Goal: Task Accomplishment & Management: Manage account settings

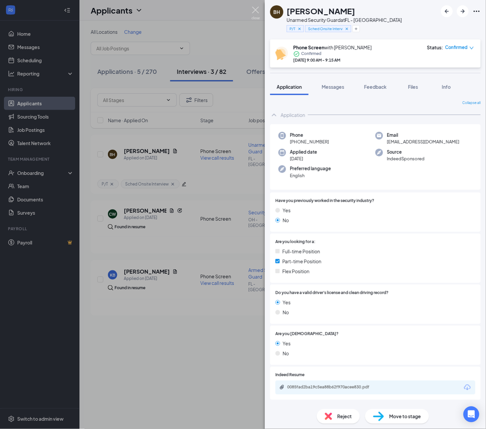
click at [255, 10] on img at bounding box center [256, 13] width 8 height 13
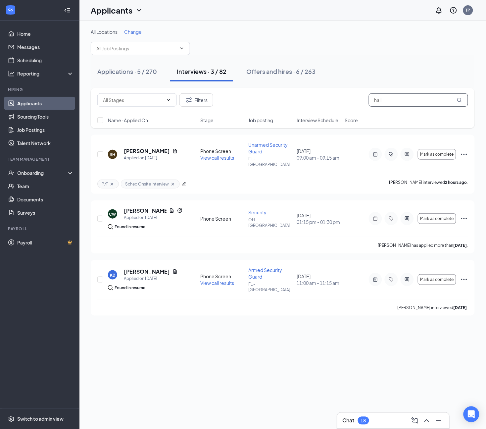
click at [398, 101] on input "hall" at bounding box center [418, 99] width 99 height 13
click at [278, 71] on div "Offers and hires · 6 / 263" at bounding box center [280, 71] width 69 height 8
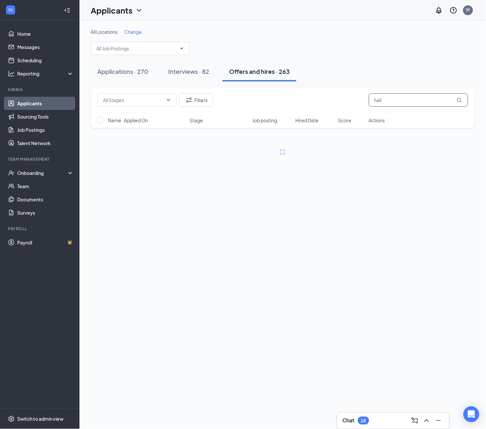
drag, startPoint x: 423, startPoint y: 103, endPoint x: 254, endPoint y: 98, distance: 168.6
click at [285, 110] on div "Filters hall" at bounding box center [283, 100] width 384 height 24
paste input "(813) 397-9834"
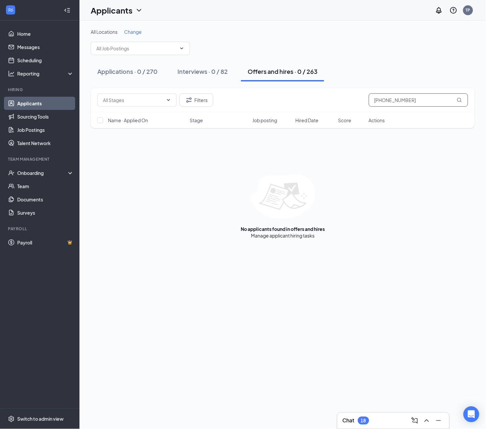
drag, startPoint x: 420, startPoint y: 100, endPoint x: 243, endPoint y: 118, distance: 177.7
click at [259, 118] on div "Filters (813) 397-9834 Name · Applied On Stage Job posting Hired Date Score Act…" at bounding box center [283, 108] width 384 height 40
paste input "Margie Garza"
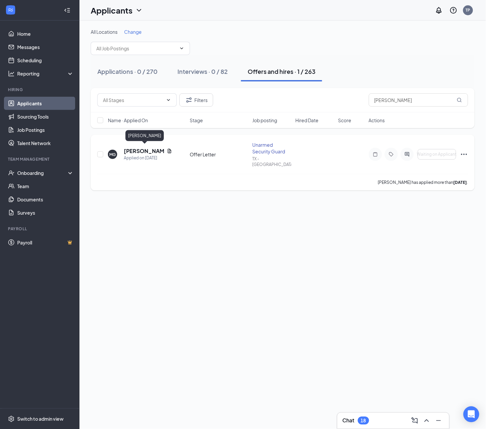
click at [144, 147] on h5 "Margie Garza" at bounding box center [144, 150] width 40 height 7
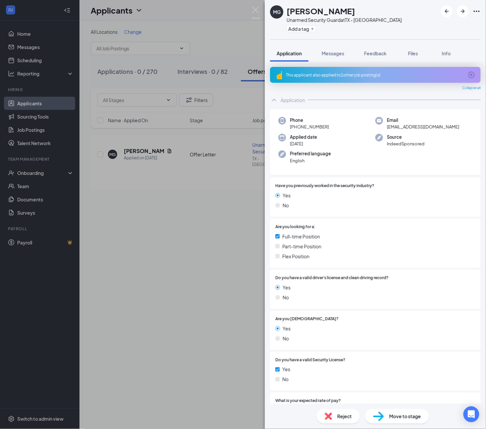
click at [332, 12] on h1 "Margie Garza" at bounding box center [321, 10] width 69 height 11
copy h1 "Garza"
click at [251, 16] on div "MG Margie Garza Unarmed Security Guard at TX - Sweetwater Add a tag Application…" at bounding box center [243, 214] width 486 height 429
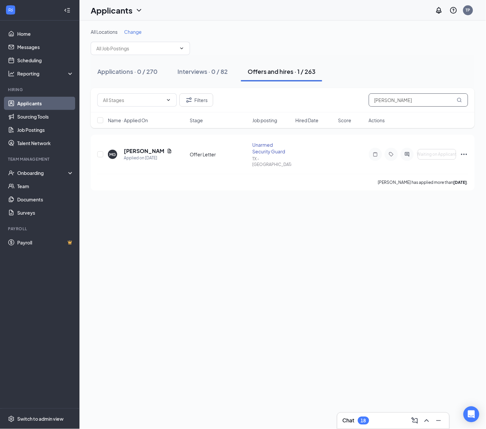
drag, startPoint x: 406, startPoint y: 100, endPoint x: 264, endPoint y: 104, distance: 142.1
click at [282, 115] on div "Filters Margie Garza Name · Applied On Stage Job posting Hired Date Score Actio…" at bounding box center [283, 108] width 384 height 40
paste input "text"
type input "Garza"
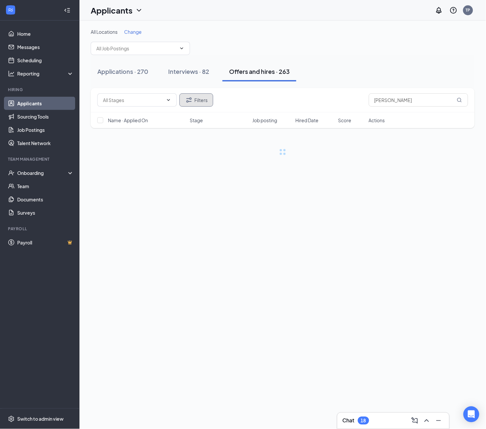
click at [206, 102] on button "Filters" at bounding box center [196, 99] width 34 height 13
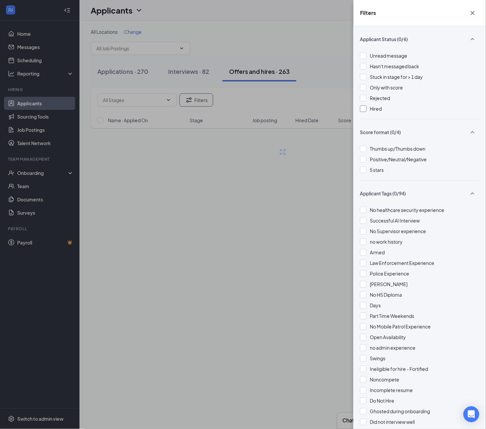
click at [374, 106] on span "Hired" at bounding box center [376, 109] width 12 height 6
click at [376, 95] on span "Rejected" at bounding box center [380, 98] width 20 height 6
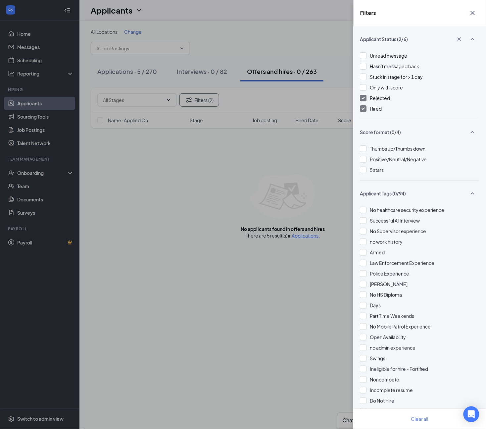
click at [329, 64] on div "Filters Applicant Status (2/6) Unread message Hasn't messaged back Stuck in sta…" at bounding box center [243, 214] width 486 height 429
click at [290, 40] on div "Filters Applicant Status (2/6) Unread message Hasn't messaged back Stuck in sta…" at bounding box center [243, 214] width 486 height 429
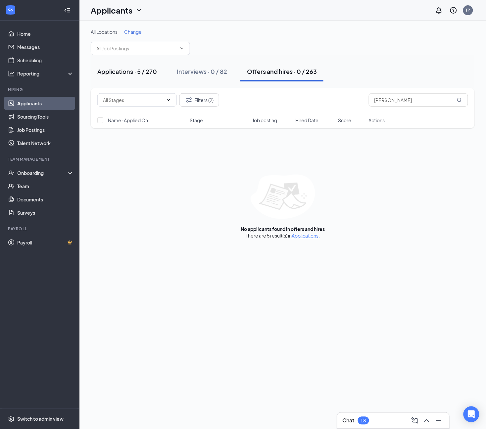
click at [151, 73] on div "Applications · 5 / 270" at bounding box center [127, 71] width 60 height 8
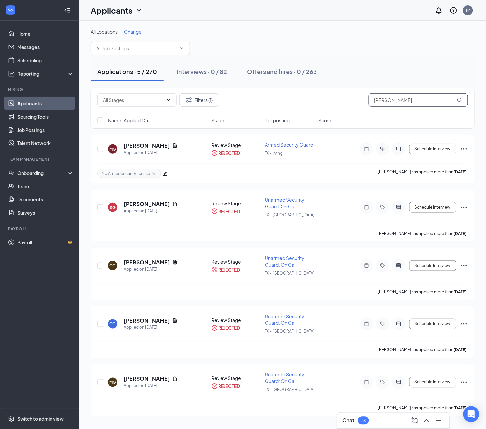
click at [418, 103] on input "Garza" at bounding box center [418, 99] width 99 height 13
click at [196, 101] on button "Filters (1)" at bounding box center [198, 99] width 39 height 13
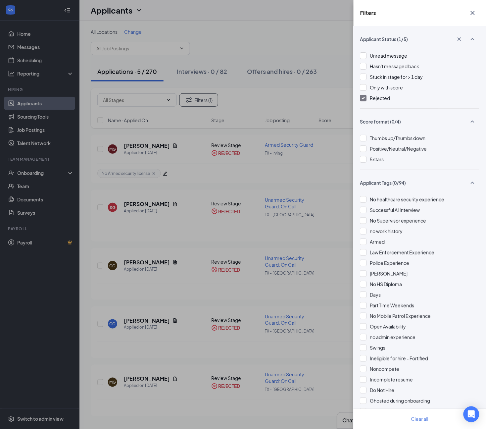
click at [291, 46] on div "Filters Applicant Status (1/5) Unread message Hasn't messaged back Stuck in sta…" at bounding box center [243, 214] width 486 height 429
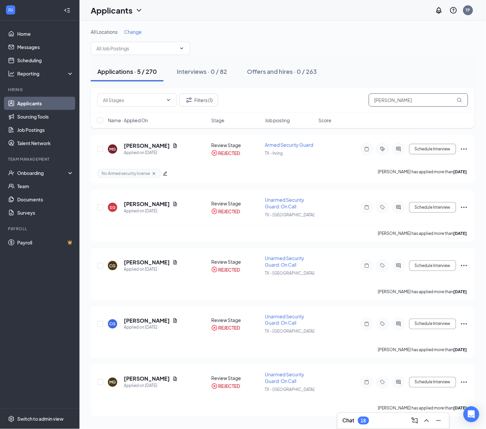
drag, startPoint x: 392, startPoint y: 100, endPoint x: 238, endPoint y: 118, distance: 155.1
click at [238, 118] on div "Filters (1) Garza Name · Applied On Stage Job posting Score" at bounding box center [283, 108] width 384 height 40
paste input "Helen"
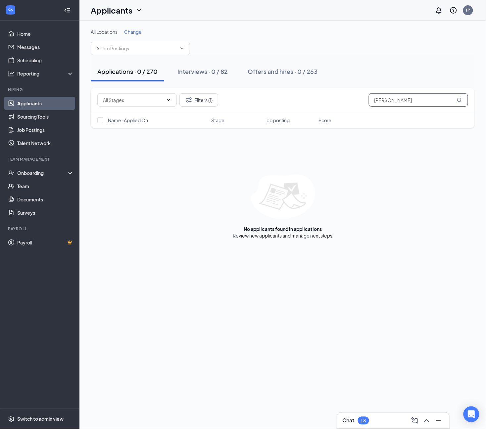
drag, startPoint x: 401, startPoint y: 96, endPoint x: 267, endPoint y: 100, distance: 133.5
click at [268, 100] on div "Filters (1) Helena" at bounding box center [282, 99] width 371 height 13
paste input "Garz"
type input "Garza"
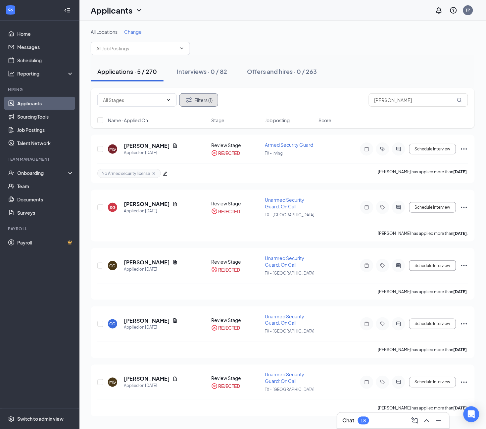
click at [199, 101] on button "Filters (1)" at bounding box center [198, 99] width 39 height 13
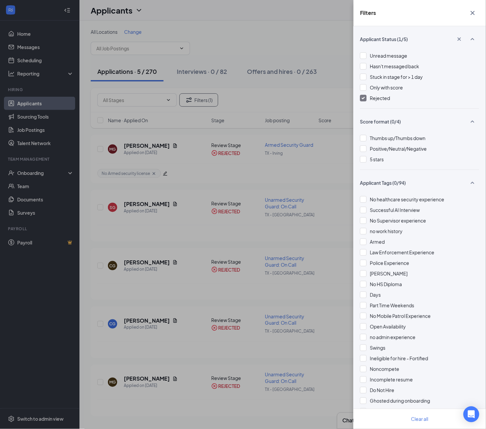
click at [377, 98] on span "Rejected" at bounding box center [380, 98] width 20 height 6
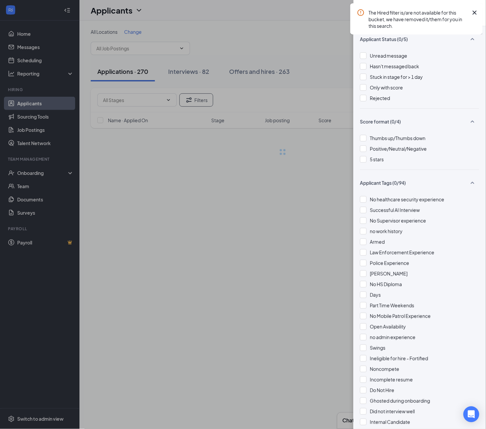
click at [292, 40] on div "Filters Applicant Status (0/5) Unread message Hasn't messaged back Stuck in sta…" at bounding box center [243, 214] width 486 height 429
click at [293, 40] on div "Filters Applicant Status (0/5) Unread message Hasn't messaged back Stuck in sta…" at bounding box center [243, 214] width 486 height 429
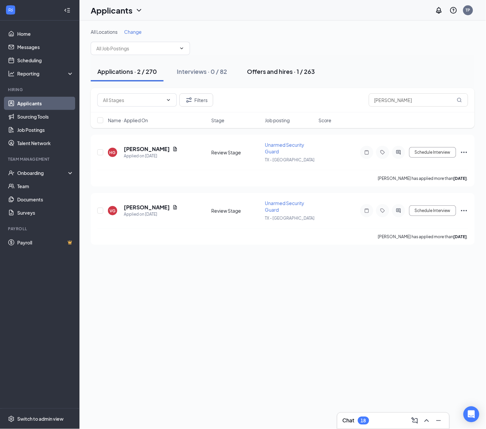
click at [277, 72] on div "Offers and hires · 1 / 263" at bounding box center [281, 71] width 68 height 8
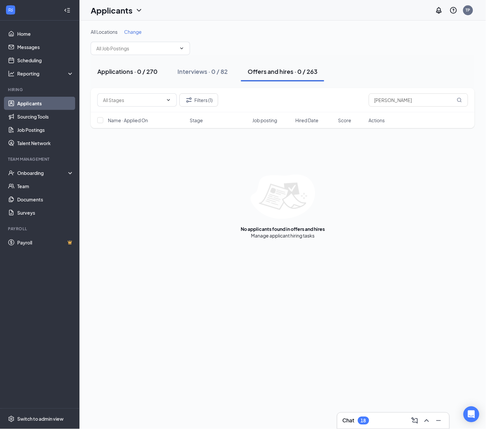
click at [134, 75] on div "Applications · 0 / 270" at bounding box center [127, 71] width 60 height 8
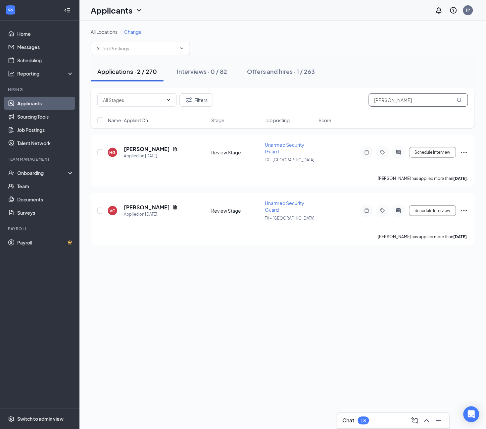
click at [401, 103] on input "Garza" at bounding box center [418, 99] width 99 height 13
click at [287, 77] on button "Offers and hires · 1 / 263" at bounding box center [280, 72] width 81 height 20
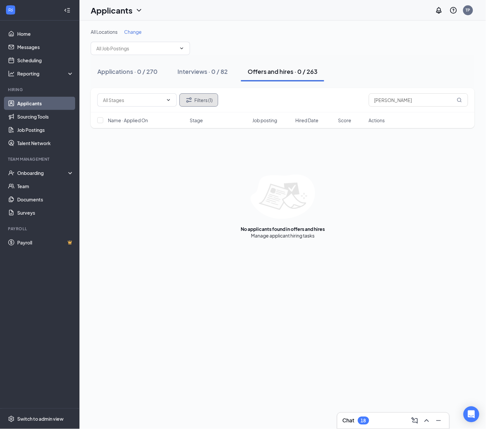
click at [217, 101] on button "Filters (1)" at bounding box center [198, 99] width 39 height 13
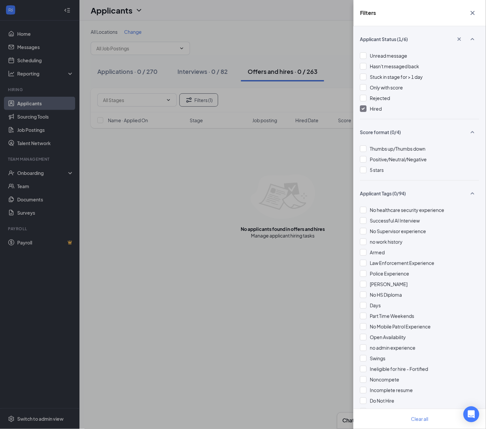
click at [363, 111] on div at bounding box center [363, 108] width 7 height 7
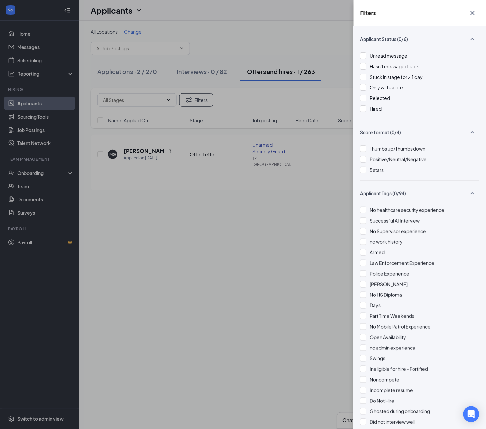
click at [300, 32] on div "Filters Applicant Status (0/6) Unread message Hasn't messaged back Stuck in sta…" at bounding box center [243, 214] width 486 height 429
click at [146, 146] on div "Filters Applicant Status (0/6) Unread message Hasn't messaged back Stuck in sta…" at bounding box center [243, 214] width 486 height 429
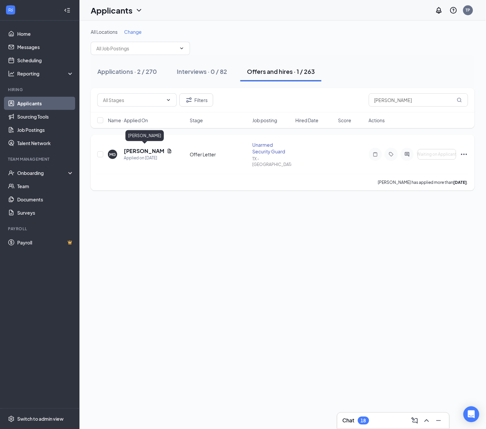
click at [147, 150] on h5 "Margie Garza" at bounding box center [144, 150] width 40 height 7
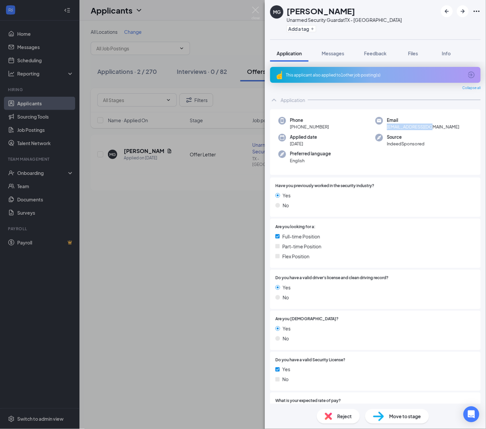
drag, startPoint x: 439, startPoint y: 128, endPoint x: 383, endPoint y: 128, distance: 56.3
click at [383, 128] on div "Email esagarza@gmail.com" at bounding box center [424, 124] width 97 height 14
copy span "esagarza@gmail.com"
drag, startPoint x: 333, startPoint y: 128, endPoint x: 299, endPoint y: 129, distance: 34.5
click at [298, 131] on div "Phone +1 (325) 514-3419 Email esagarza@gmail.com Applied date Sep 7 Source Inde…" at bounding box center [375, 142] width 211 height 66
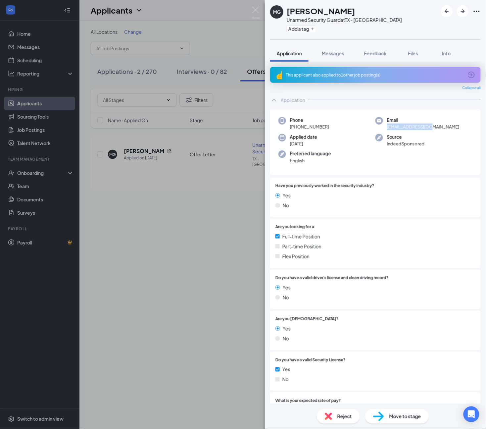
copy span "325) 514-3419"
click at [252, 7] on img at bounding box center [256, 13] width 8 height 13
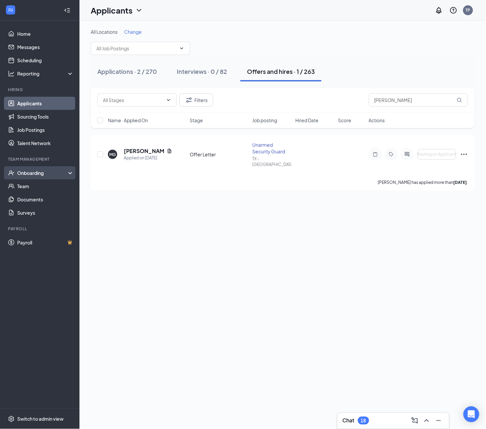
click at [40, 173] on div "Onboarding" at bounding box center [42, 173] width 51 height 7
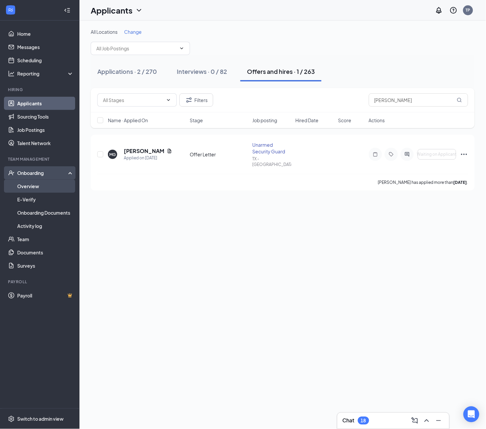
click at [23, 189] on link "Overview" at bounding box center [45, 185] width 57 height 13
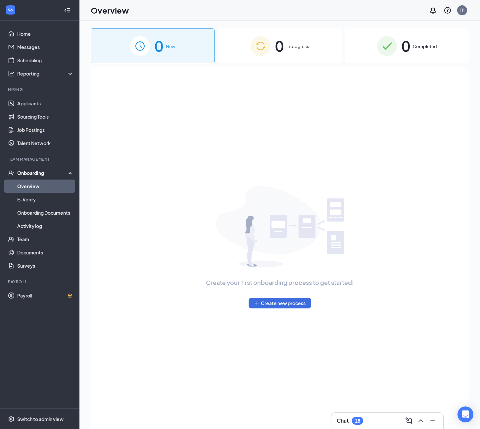
click at [284, 47] on div "0 In progress" at bounding box center [280, 45] width 124 height 35
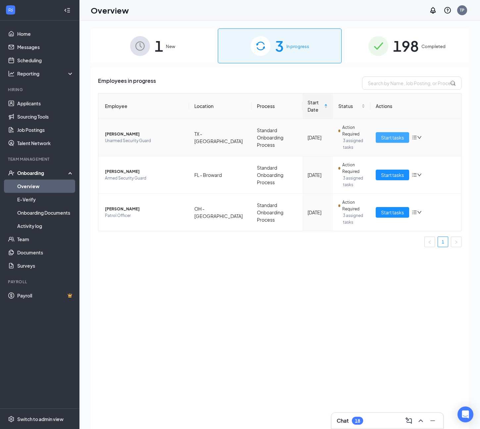
click at [390, 133] on button "Start tasks" at bounding box center [392, 137] width 33 height 11
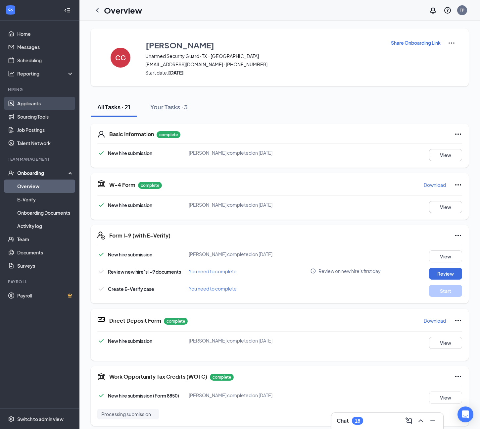
click at [26, 103] on link "Applicants" at bounding box center [45, 103] width 57 height 13
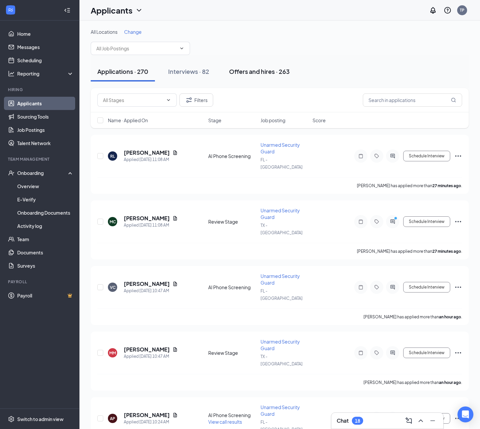
drag, startPoint x: 253, startPoint y: 76, endPoint x: 267, endPoint y: 79, distance: 13.7
click at [253, 76] on button "Offers and hires · 263" at bounding box center [260, 72] width 74 height 20
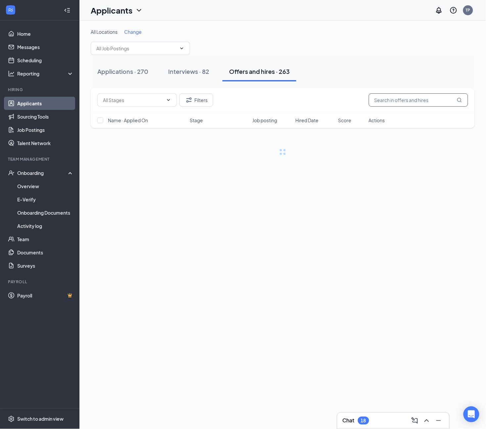
click at [414, 102] on input "text" at bounding box center [418, 99] width 99 height 13
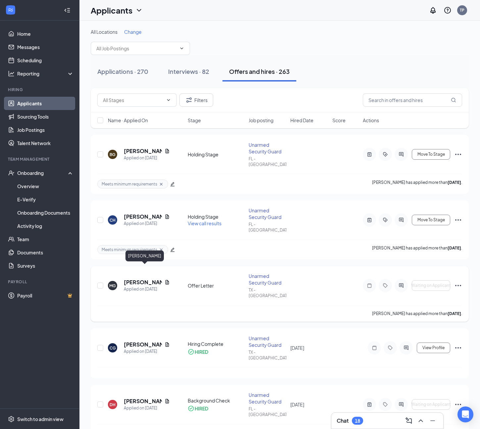
click at [138, 279] on h5 "Margie Garza" at bounding box center [143, 282] width 38 height 7
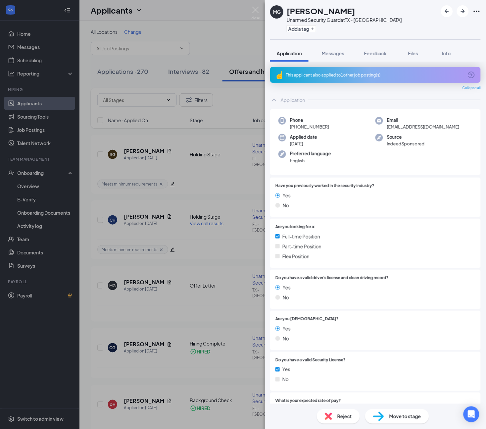
click at [475, 9] on icon "Ellipses" at bounding box center [477, 11] width 8 height 8
click at [440, 26] on link "View full application" at bounding box center [441, 26] width 72 height 7
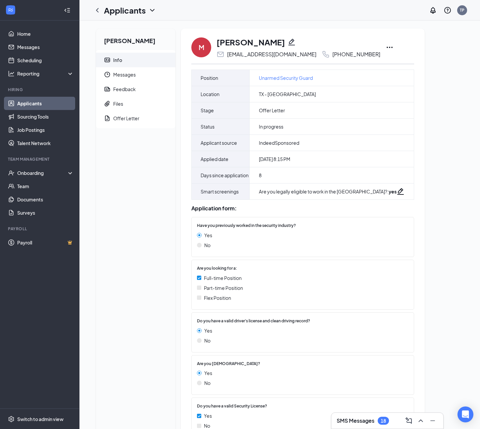
click at [451, 78] on div "Margie Garza Info Messages Feedback Files Offer Letter M Margie Garza esagarza@…" at bounding box center [280, 314] width 378 height 573
click at [131, 116] on div "Offer Letter" at bounding box center [126, 118] width 26 height 7
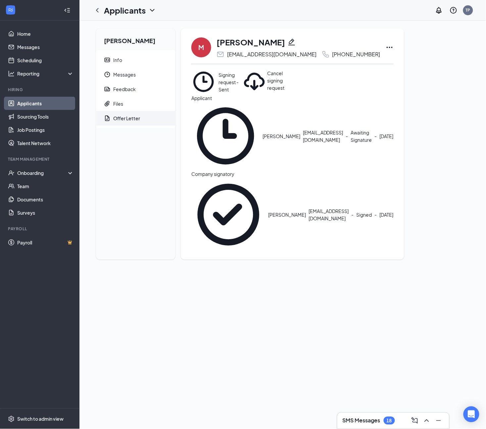
click at [292, 80] on div "Cancel signing request" at bounding box center [279, 82] width 25 height 25
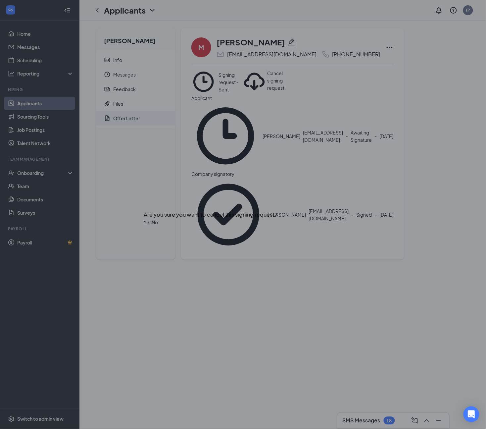
drag, startPoint x: 312, startPoint y: 223, endPoint x: 300, endPoint y: 281, distance: 60.0
click at [300, 281] on div "Are you sure you want to cancel this signing request? Yes No" at bounding box center [243, 214] width 486 height 429
click at [158, 226] on button "No" at bounding box center [155, 222] width 6 height 7
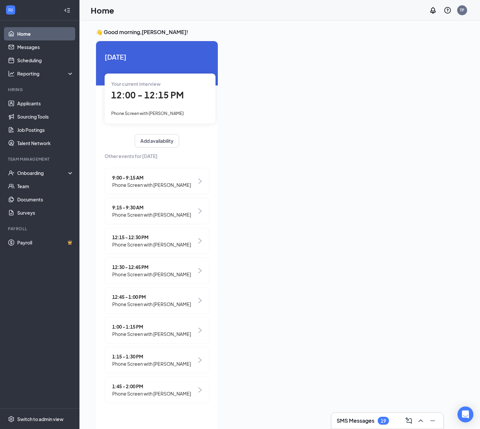
click at [156, 99] on span "12:00 - 12:15 PM" at bounding box center [147, 94] width 73 height 11
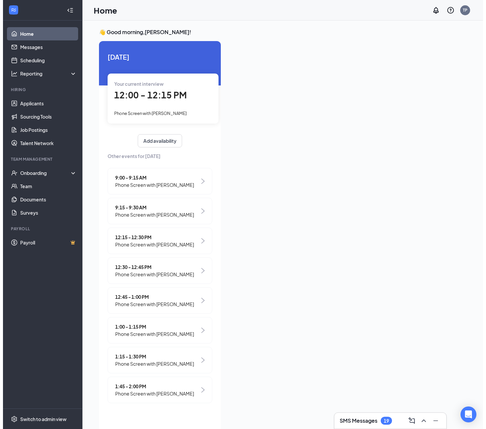
scroll to position [2, 0]
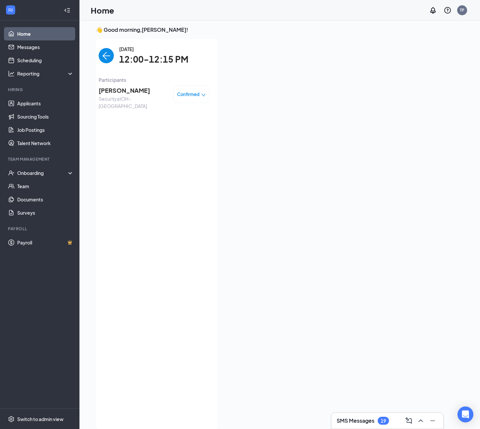
click at [120, 91] on span "[PERSON_NAME]" at bounding box center [134, 90] width 70 height 9
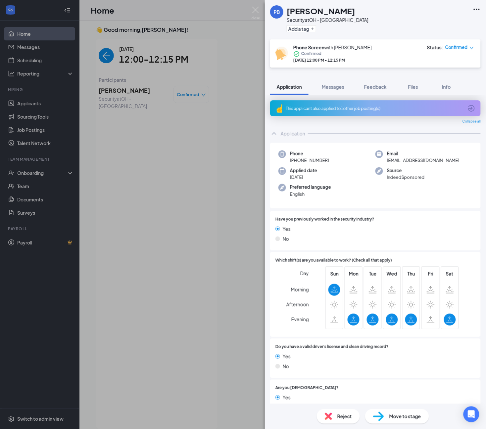
drag, startPoint x: 332, startPoint y: 161, endPoint x: 295, endPoint y: 164, distance: 37.2
click at [295, 164] on div "Phone [PHONE_NUMBER] Email [EMAIL_ADDRESS][DOMAIN_NAME] Applied date [DATE] Sou…" at bounding box center [375, 176] width 211 height 66
copy span "[PHONE_NUMBER]"
drag, startPoint x: 421, startPoint y: 380, endPoint x: 374, endPoint y: 357, distance: 52.4
click at [421, 380] on div "Are you [DEMOGRAPHIC_DATA]? Yes No" at bounding box center [375, 399] width 211 height 39
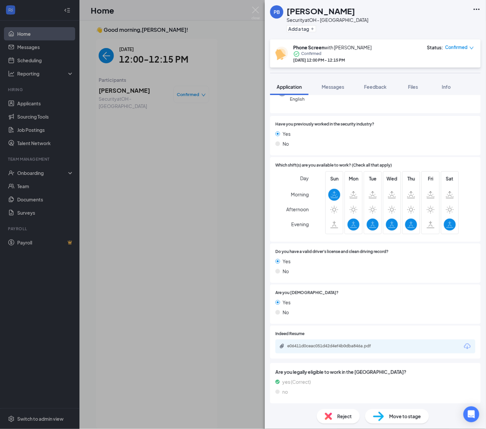
scroll to position [93, 0]
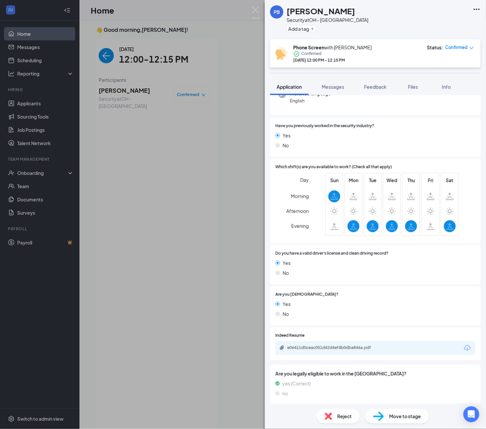
click at [353, 352] on div "e06411d0ceac051d42d4ef4b0dba846a.pdf" at bounding box center [376, 348] width 200 height 14
click at [352, 347] on div "e06411d0ceac051d42d4ef4b0dba846a.pdf" at bounding box center [333, 347] width 93 height 5
click at [380, 90] on button "Feedback" at bounding box center [376, 86] width 36 height 17
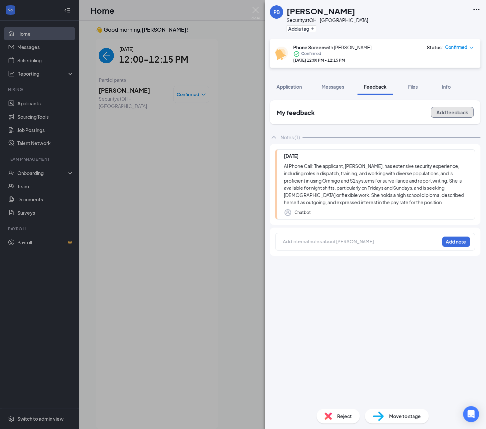
click at [459, 108] on button "Add feedback" at bounding box center [452, 112] width 43 height 11
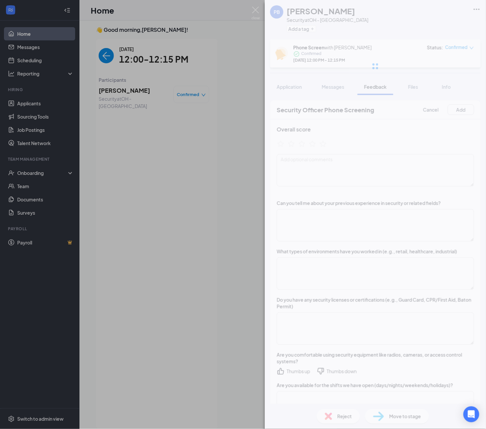
click at [307, 226] on div "PB [PERSON_NAME] Security at [GEOGRAPHIC_DATA] - [GEOGRAPHIC_DATA] Add a tag Ph…" at bounding box center [375, 214] width 221 height 429
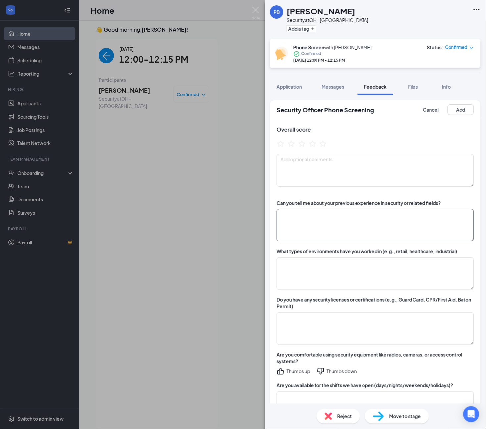
drag, startPoint x: 312, startPoint y: 221, endPoint x: 314, endPoint y: 217, distance: 3.9
click at [312, 220] on textarea at bounding box center [375, 225] width 197 height 32
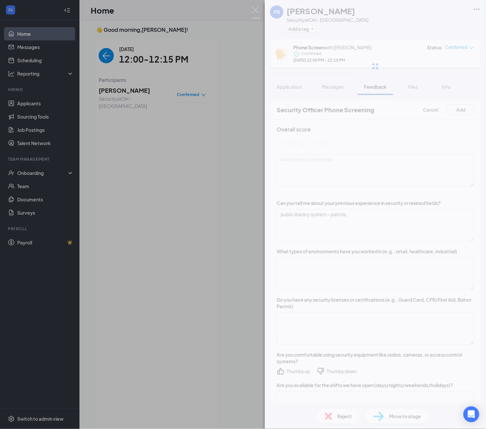
click at [305, 216] on div "PB [PERSON_NAME] Security at [GEOGRAPHIC_DATA] - [GEOGRAPHIC_DATA] Add a tag Ph…" at bounding box center [375, 214] width 221 height 429
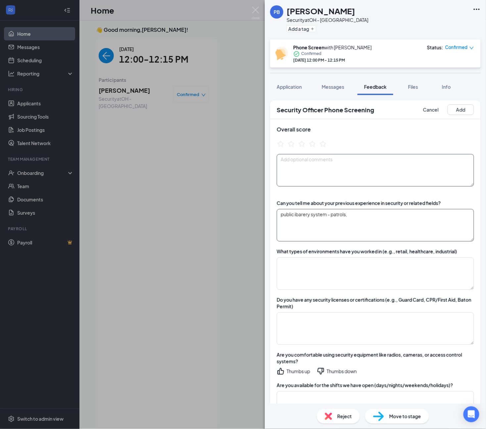
drag, startPoint x: 431, startPoint y: 217, endPoint x: 430, endPoint y: 171, distance: 46.7
click at [431, 217] on textarea "public ibarery system - patrols," at bounding box center [375, 225] width 197 height 32
click at [301, 215] on textarea "public ibarery system - patrols," at bounding box center [375, 225] width 197 height 32
paste textarea "Libra"
click at [379, 216] on textarea "public Library system - patrols," at bounding box center [375, 225] width 197 height 32
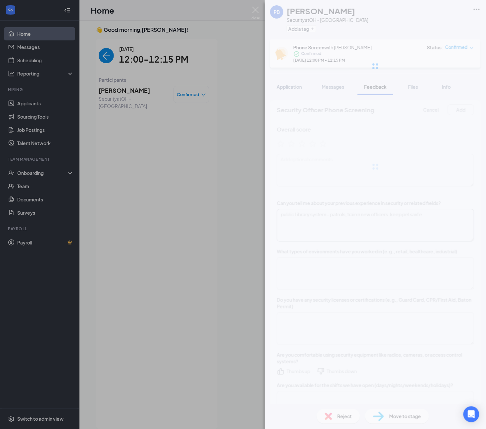
click at [417, 210] on div "PB [PERSON_NAME] Security at [GEOGRAPHIC_DATA] - [GEOGRAPHIC_DATA] Add a tag Ph…" at bounding box center [375, 214] width 221 height 429
type textarea "public Library system - patrols, train n new officers. keep pel safe."
click at [442, 223] on div "PB [PERSON_NAME] Security at [GEOGRAPHIC_DATA] - [GEOGRAPHIC_DATA] Add a tag Ph…" at bounding box center [375, 214] width 221 height 429
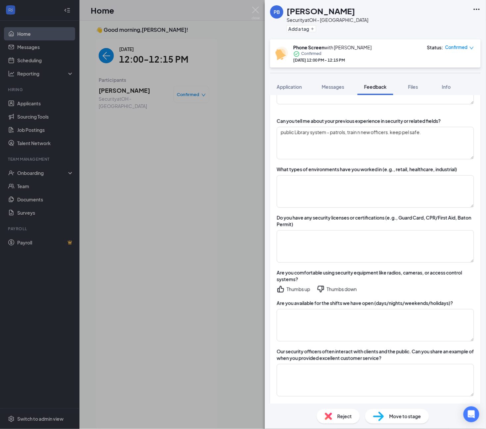
scroll to position [83, 0]
click at [301, 288] on div "Thumbs up" at bounding box center [299, 288] width 24 height 7
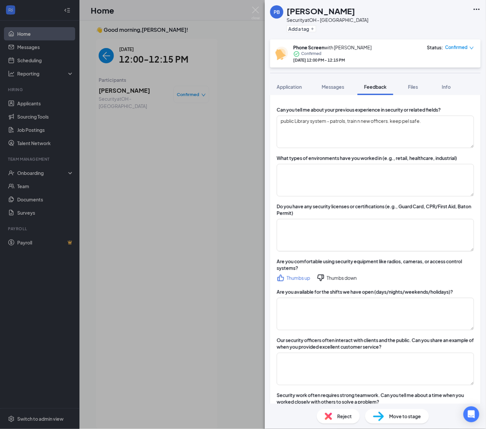
scroll to position [124, 0]
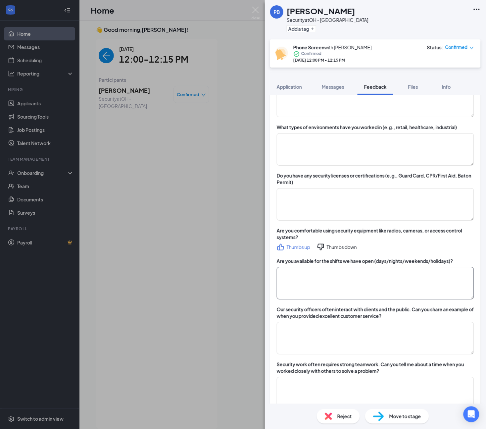
click at [333, 279] on textarea at bounding box center [375, 283] width 197 height 32
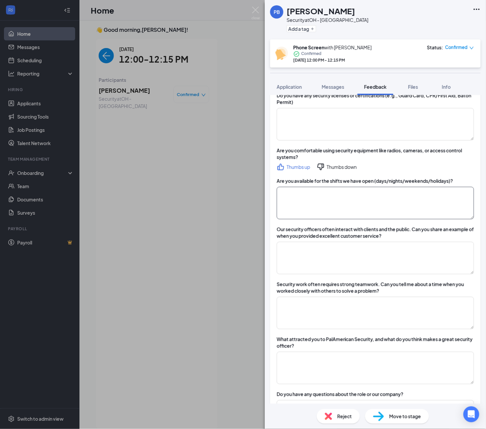
scroll to position [207, 0]
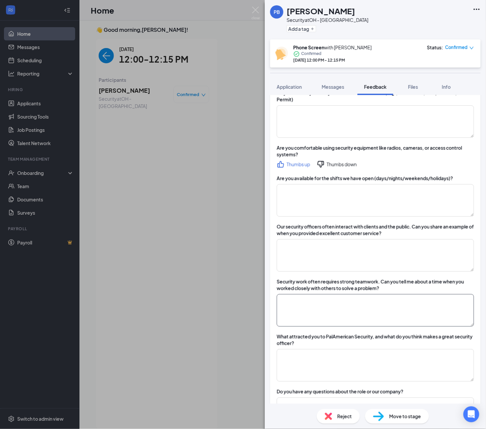
click at [346, 302] on textarea at bounding box center [375, 310] width 197 height 32
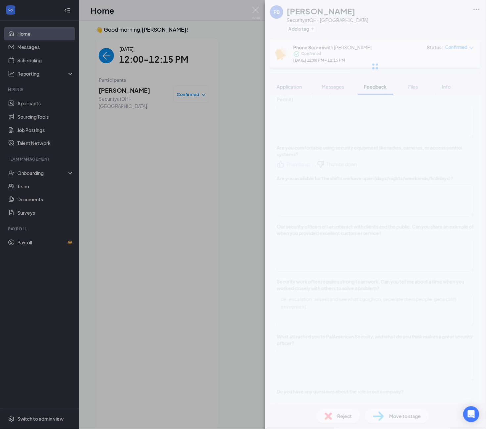
click at [371, 296] on div "PB [PERSON_NAME] Security at [GEOGRAPHIC_DATA] - [GEOGRAPHIC_DATA] Add a tag Ph…" at bounding box center [375, 214] width 221 height 429
click at [391, 301] on div "PB [PERSON_NAME] Security at [GEOGRAPHIC_DATA] - [GEOGRAPHIC_DATA] Add a tag Ph…" at bounding box center [375, 214] width 221 height 429
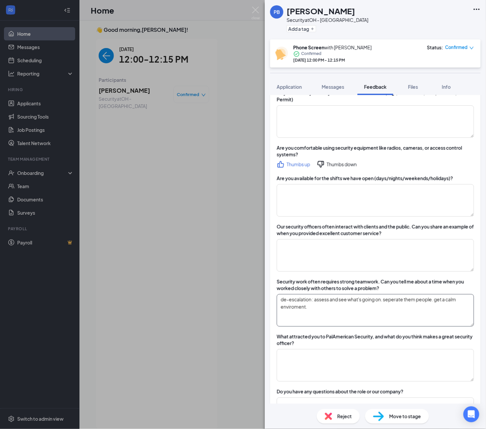
click at [391, 301] on textarea "de-escalation : assess and see what's going on. seperate them people. get a cal…" at bounding box center [375, 310] width 197 height 32
click at [297, 307] on div "PB [PERSON_NAME] Security at [GEOGRAPHIC_DATA] - [GEOGRAPHIC_DATA] Add a tag Ph…" at bounding box center [375, 214] width 221 height 429
click at [296, 307] on textarea "de-escalation : assess and see what's going on. separate them people. get a cal…" at bounding box center [375, 310] width 197 height 32
type textarea "de-escalation : assess and see what's going on. separate them people. get a cal…"
click at [373, 357] on textarea at bounding box center [375, 365] width 197 height 32
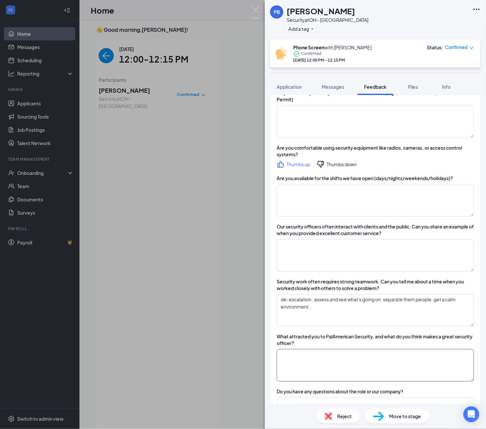
click at [371, 371] on textarea at bounding box center [375, 365] width 197 height 32
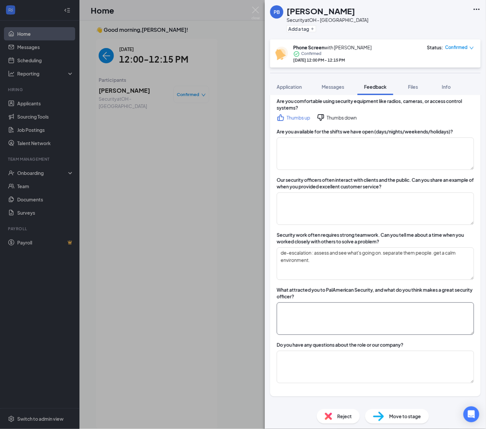
scroll to position [290, 0]
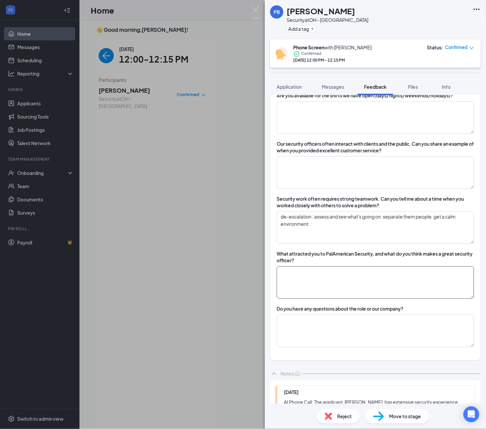
click at [319, 278] on textarea at bounding box center [375, 282] width 197 height 32
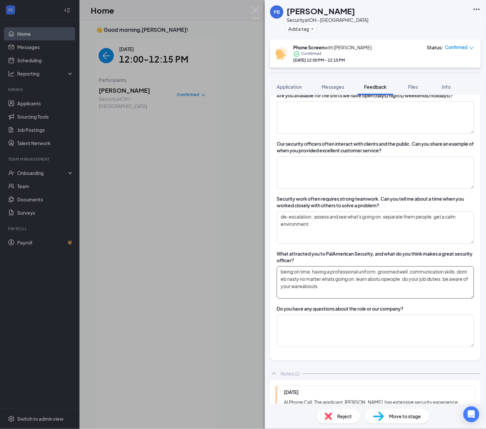
drag, startPoint x: 433, startPoint y: 302, endPoint x: 303, endPoint y: 297, distance: 129.6
click at [433, 302] on div "Can you tell me about your previous experience in security or related fields? p…" at bounding box center [375, 131] width 211 height 457
click at [355, 282] on textarea "being on time. having a professional uniform, groomed well. communication skill…" at bounding box center [375, 282] width 197 height 32
click at [336, 287] on textarea "being on time. having a professional uniform, groomed well. communication skill…" at bounding box center [375, 282] width 197 height 32
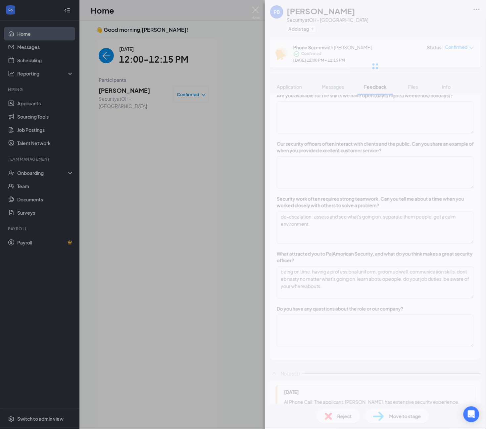
click at [406, 280] on div "PB [PERSON_NAME] Security at [GEOGRAPHIC_DATA] - [GEOGRAPHIC_DATA] Add a tag Ph…" at bounding box center [375, 214] width 221 height 429
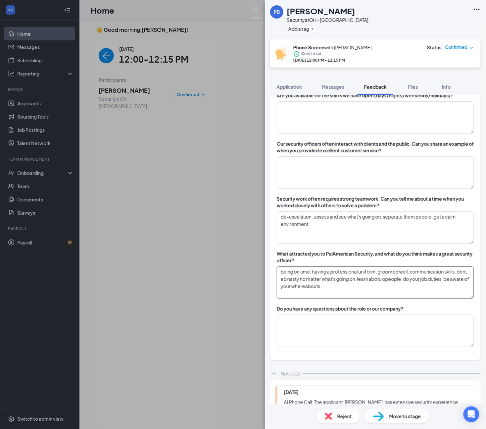
click at [406, 280] on textarea "being on time. having a professional uniform, groomed well. communication skill…" at bounding box center [375, 282] width 197 height 32
click at [389, 281] on textarea "being on time. having a professional uniform, groomed well. communication skill…" at bounding box center [375, 282] width 197 height 32
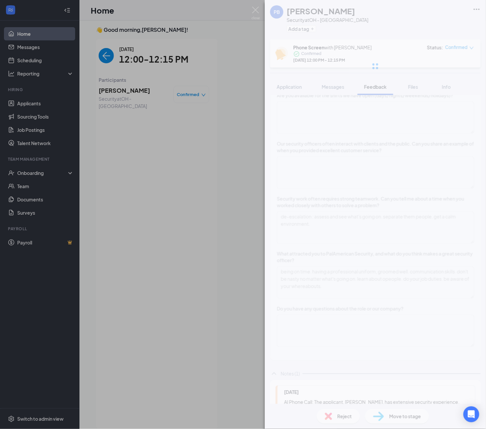
click at [408, 281] on div "PB [PERSON_NAME] Security at [GEOGRAPHIC_DATA] - [GEOGRAPHIC_DATA] Add a tag Ph…" at bounding box center [375, 214] width 221 height 429
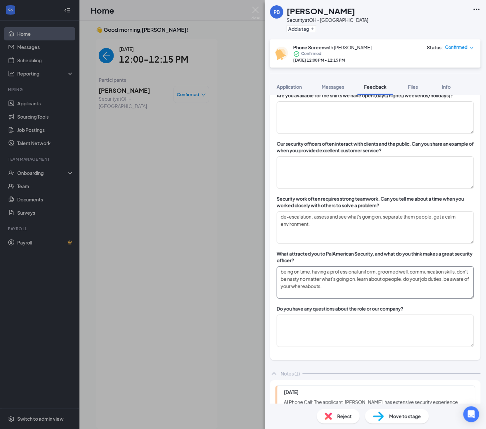
click at [408, 281] on textarea "being on time. having a professional uniform, groomed well. communication skill…" at bounding box center [375, 282] width 197 height 32
click at [406, 284] on textarea "being on time. having a professional uniform, groomed well. communication skill…" at bounding box center [375, 282] width 197 height 32
type textarea "being on time. having a professional uniform, groomed well. communication skill…"
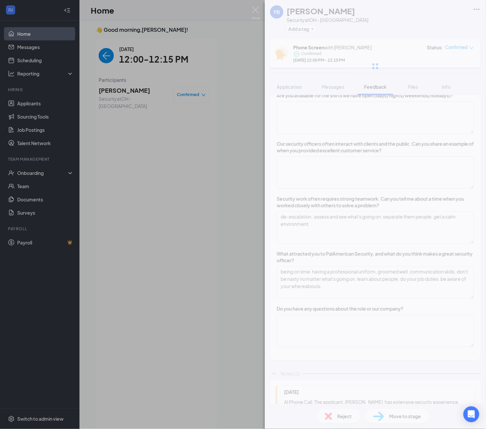
click at [405, 298] on div "PB [PERSON_NAME] Security at [GEOGRAPHIC_DATA] - [GEOGRAPHIC_DATA] Add a tag Ph…" at bounding box center [375, 214] width 221 height 429
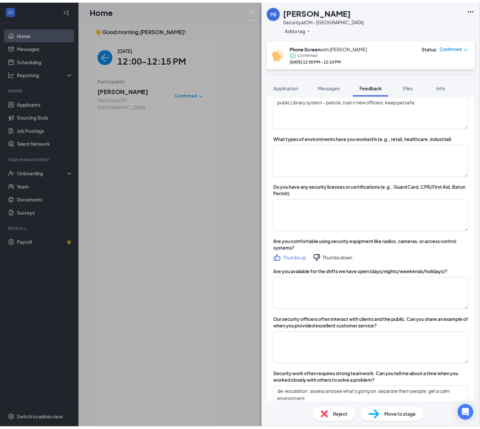
scroll to position [0, 0]
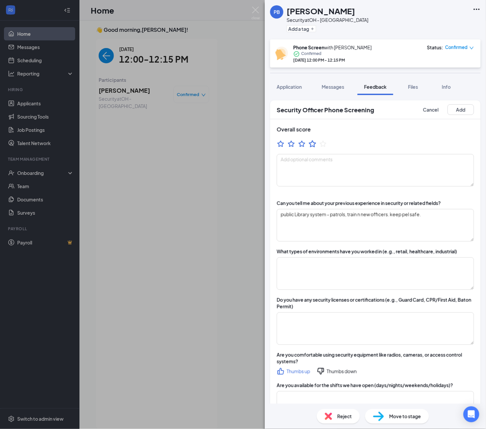
click at [312, 143] on icon "StarBorder" at bounding box center [312, 143] width 9 height 9
click at [452, 112] on button "Add" at bounding box center [461, 109] width 26 height 11
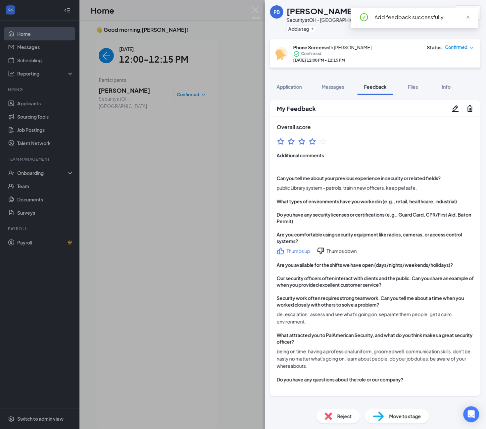
click at [401, 417] on span "Move to stage" at bounding box center [405, 416] width 32 height 7
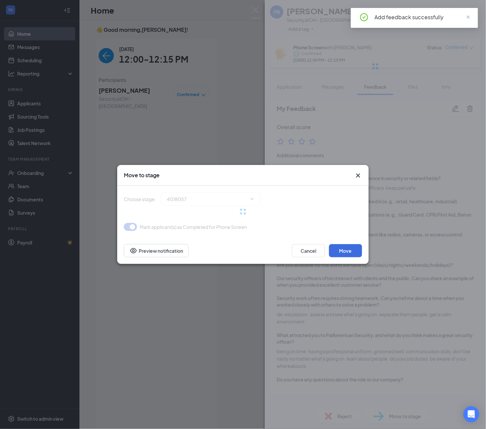
type input "Onsite Interview (next stage)"
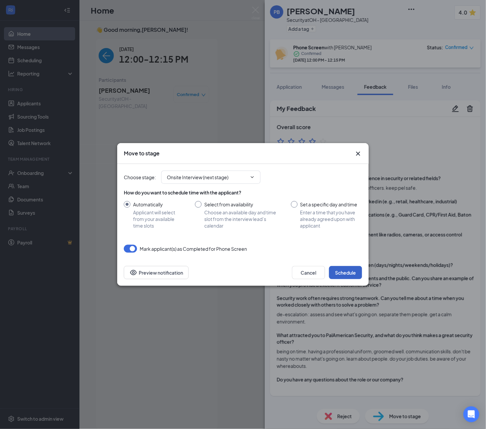
click at [350, 267] on button "Schedule" at bounding box center [345, 272] width 33 height 13
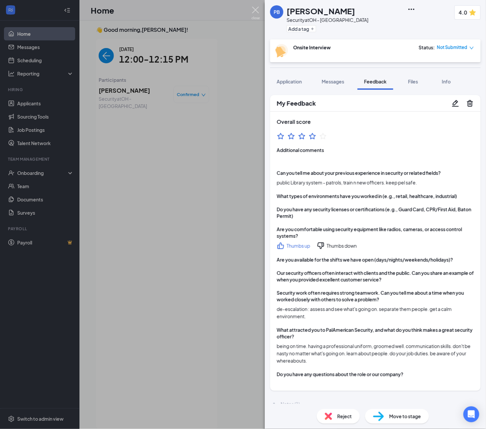
click at [259, 8] on img at bounding box center [256, 13] width 8 height 13
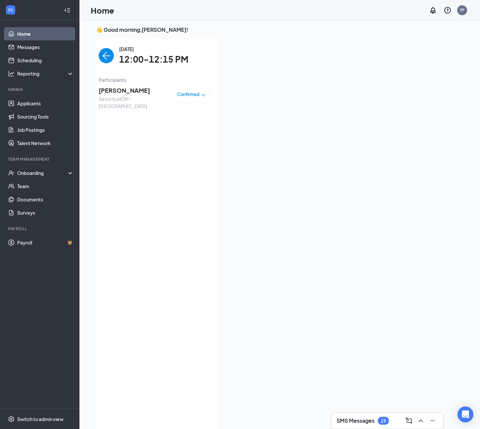
click at [32, 36] on link "Home" at bounding box center [45, 33] width 57 height 13
click at [39, 57] on link "Scheduling" at bounding box center [45, 60] width 57 height 13
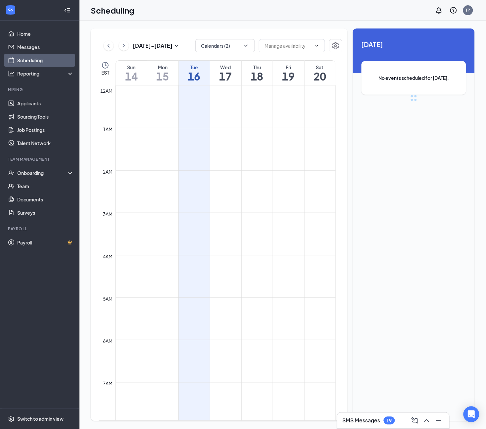
scroll to position [325, 0]
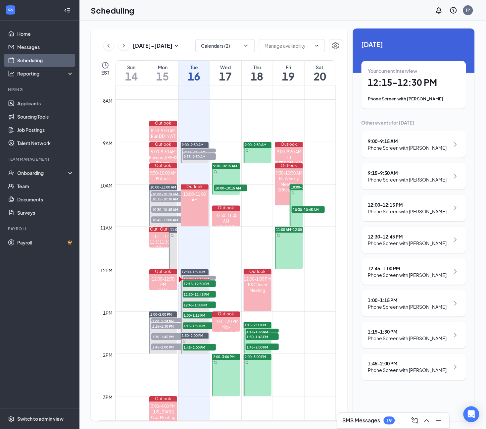
click at [393, 81] on h1 "12:15 - 12:30 PM" at bounding box center [413, 82] width 91 height 11
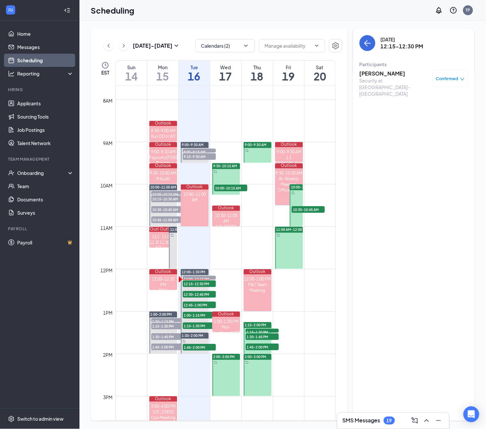
click at [386, 74] on h3 "[PERSON_NAME]" at bounding box center [395, 73] width 70 height 7
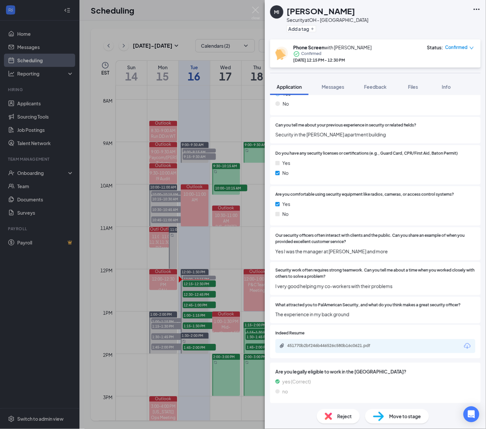
scroll to position [285, 0]
click at [338, 344] on div "451770b2bf246b446526c580b16c0621.pdf" at bounding box center [333, 345] width 93 height 5
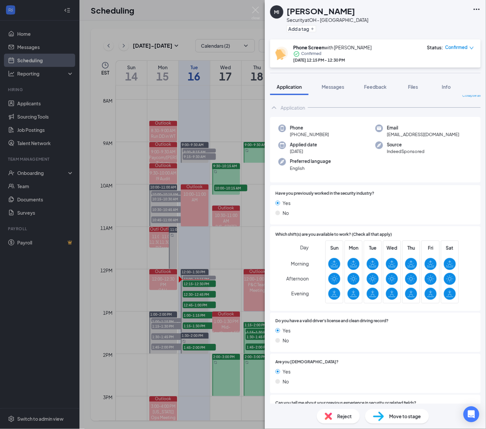
scroll to position [0, 0]
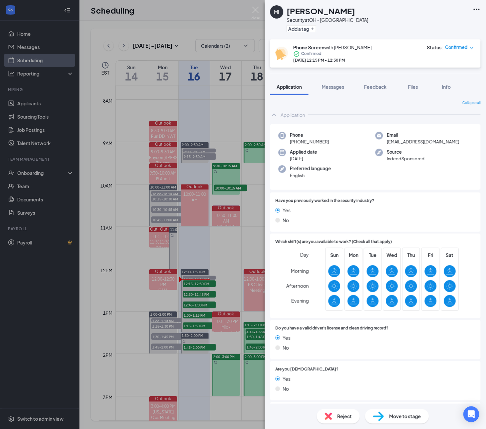
drag, startPoint x: 332, startPoint y: 140, endPoint x: 294, endPoint y: 144, distance: 38.3
click at [298, 143] on div "Phone [PHONE_NUMBER]" at bounding box center [327, 139] width 97 height 14
copy span "216) 576-2404"
drag, startPoint x: 413, startPoint y: 27, endPoint x: 451, endPoint y: 58, distance: 49.4
click at [416, 26] on div "MI [PERSON_NAME] Security at [GEOGRAPHIC_DATA] Add a tag" at bounding box center [375, 19] width 221 height 39
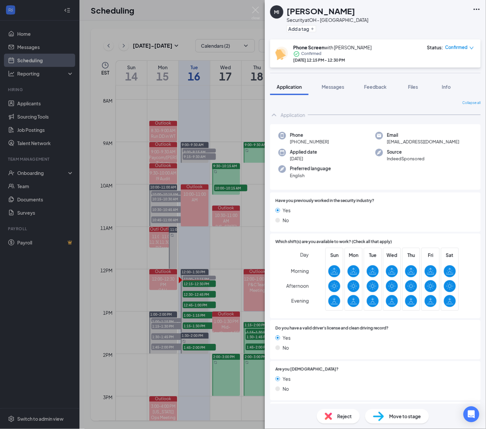
click at [424, 25] on div "MI [PERSON_NAME] Security at [GEOGRAPHIC_DATA] Add a tag" at bounding box center [375, 19] width 221 height 39
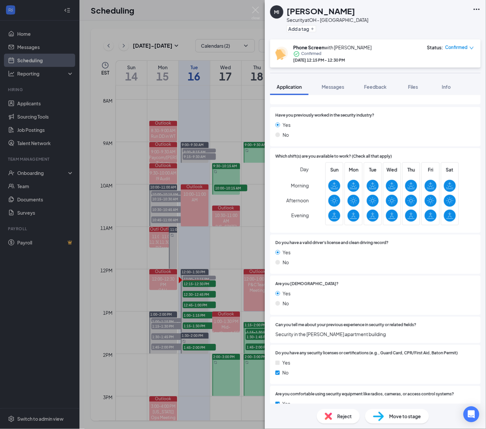
scroll to position [166, 0]
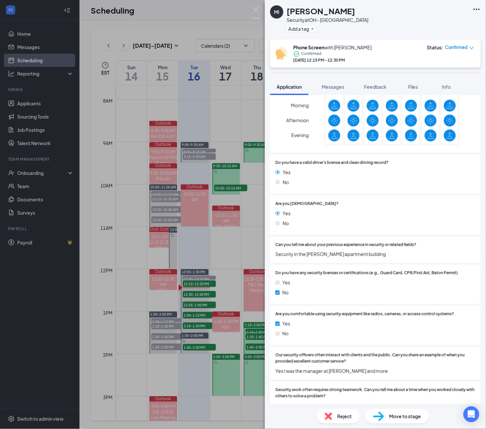
drag, startPoint x: 333, startPoint y: 219, endPoint x: 283, endPoint y: 230, distance: 50.7
click at [333, 219] on div "Yes No" at bounding box center [376, 220] width 200 height 20
click at [260, 9] on img at bounding box center [256, 13] width 8 height 13
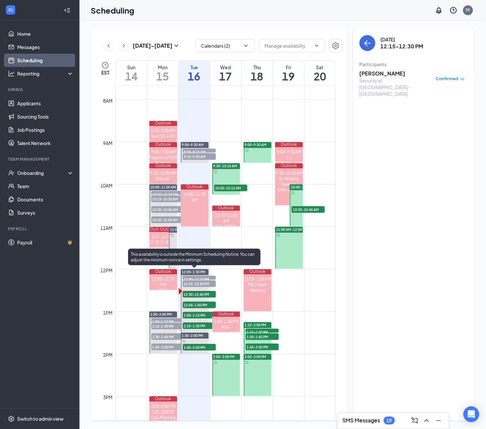
click at [201, 296] on span "12:30-12:45 PM" at bounding box center [199, 294] width 33 height 7
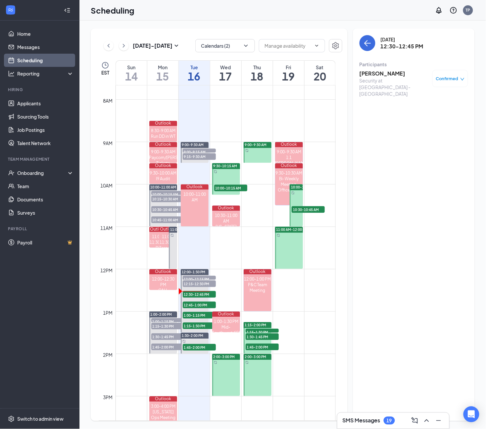
click at [383, 75] on h3 "[PERSON_NAME]" at bounding box center [395, 73] width 70 height 7
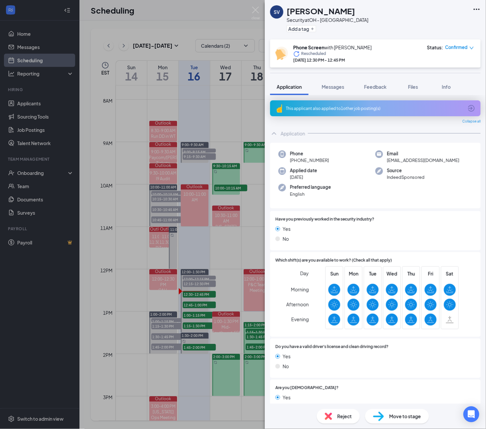
drag, startPoint x: 327, startPoint y: 162, endPoint x: 296, endPoint y: 163, distance: 30.8
click at [296, 163] on div "Phone [PHONE_NUMBER]" at bounding box center [327, 157] width 97 height 14
copy span "[PHONE_NUMBER]"
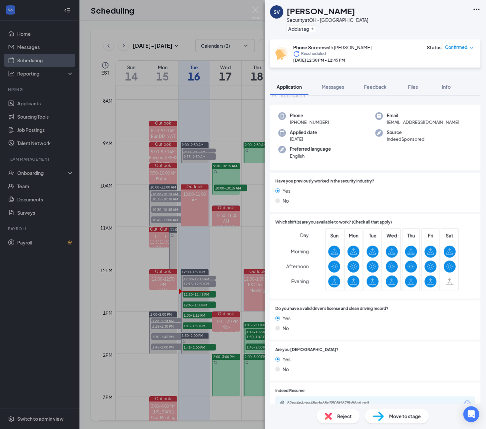
scroll to position [96, 0]
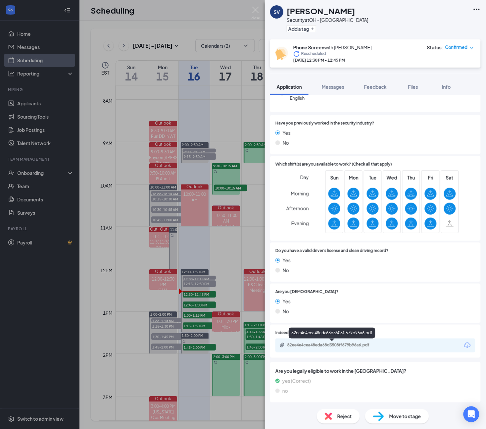
click at [336, 343] on div "82ee4e4cea48eda68d3508ff679b96a6.pdf" at bounding box center [333, 344] width 93 height 5
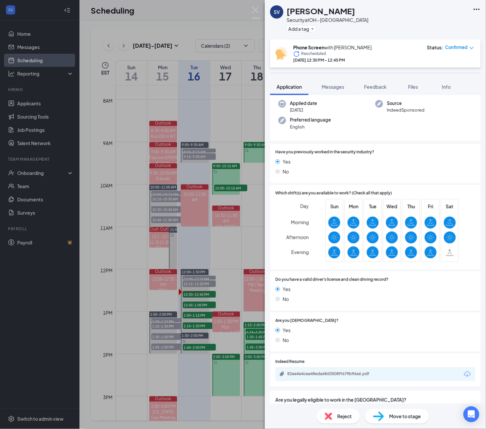
scroll to position [0, 0]
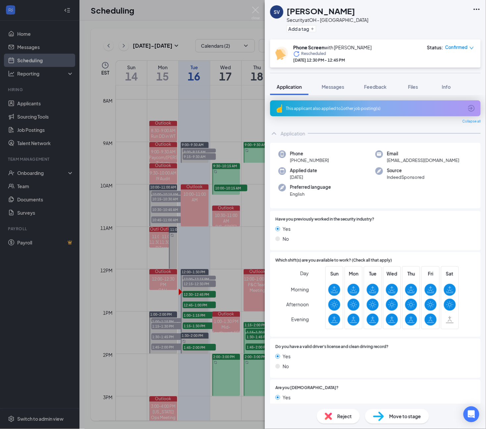
click at [391, 19] on div "SV [PERSON_NAME] Security at OH - Cleveland Add a tag" at bounding box center [375, 19] width 221 height 39
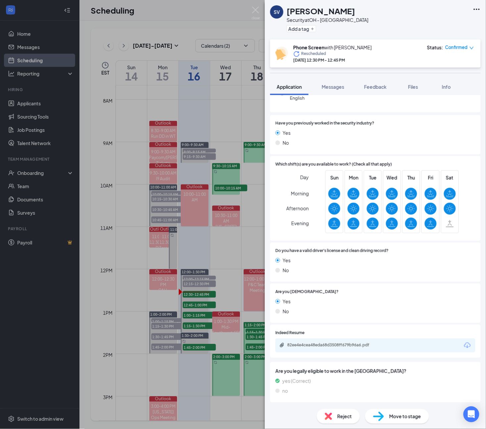
scroll to position [93, 0]
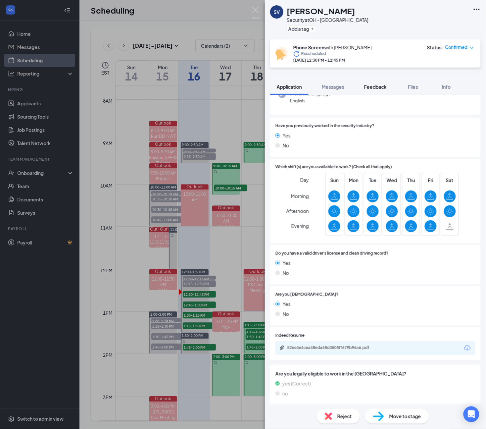
click at [381, 85] on span "Feedback" at bounding box center [375, 87] width 23 height 6
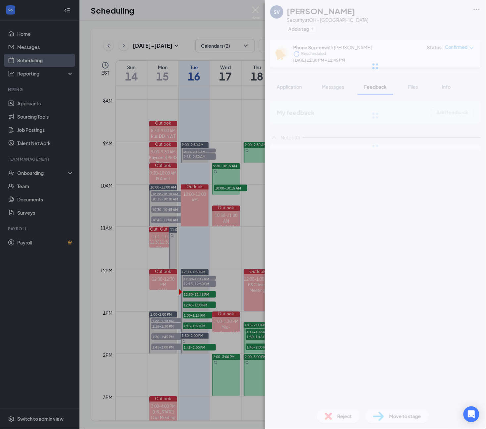
drag, startPoint x: 381, startPoint y: 85, endPoint x: 444, endPoint y: 117, distance: 70.1
click at [444, 117] on div at bounding box center [375, 66] width 221 height 132
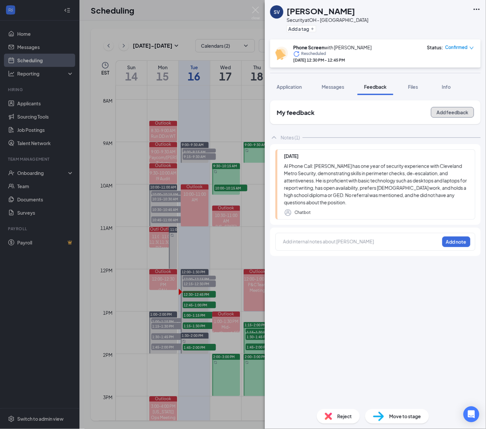
click at [444, 114] on button "Add feedback" at bounding box center [452, 112] width 43 height 11
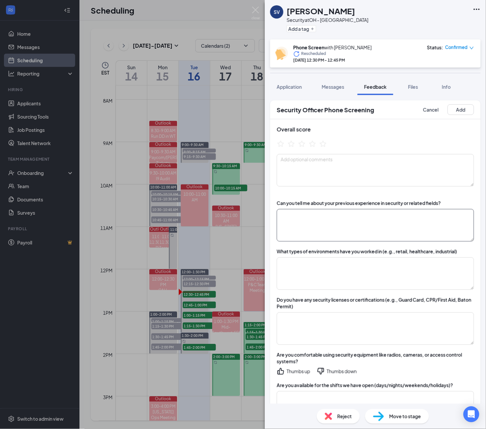
click at [343, 220] on textarea at bounding box center [375, 225] width 197 height 32
paste textarea "Cleveland Metro Security"
type textarea "Cleveland Metro Security - depending on post/contract. rounds, check in with pr…"
click at [300, 272] on textarea at bounding box center [375, 273] width 197 height 32
click at [348, 264] on textarea "rehab centers." at bounding box center [375, 273] width 197 height 32
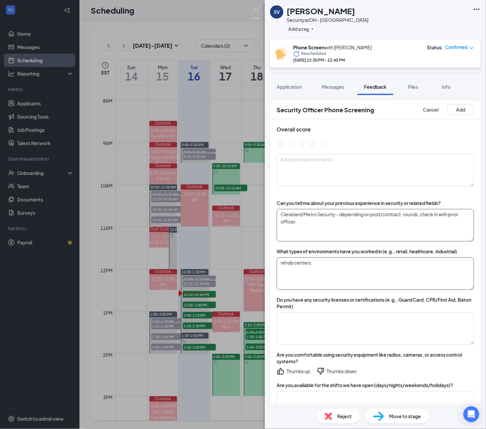
type textarea "rehab centers."
click at [330, 226] on textarea "Cleveland Metro Security - depending on post/contract. rounds, check in with pr…" at bounding box center [375, 225] width 197 height 32
type textarea "Cleveland Metro Security - depending on post/contract. rounds, check in with pr…"
click at [325, 145] on icon "StarBorder" at bounding box center [323, 143] width 7 height 7
drag, startPoint x: 408, startPoint y: 222, endPoint x: 408, endPoint y: 226, distance: 3.6
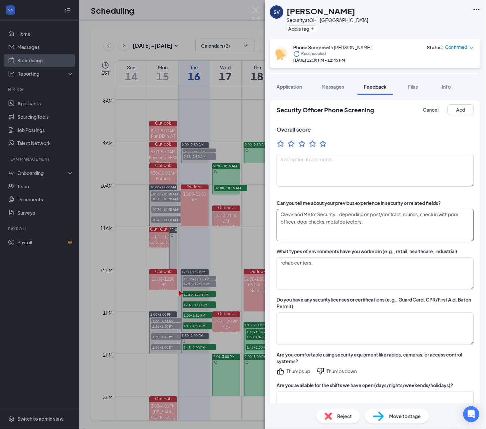
click at [408, 222] on textarea "Cleveland Metro Security - depending on post/contract. rounds, check in with pr…" at bounding box center [375, 225] width 197 height 32
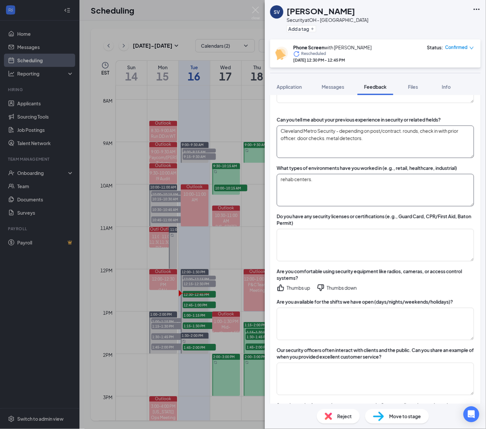
scroll to position [166, 0]
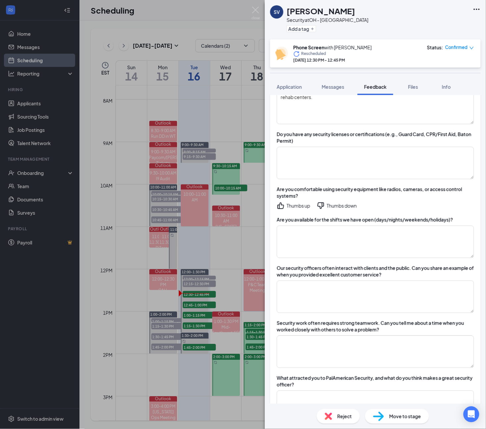
click at [293, 206] on div "Thumbs up" at bounding box center [299, 205] width 24 height 7
click at [299, 246] on textarea at bounding box center [375, 242] width 197 height 32
type textarea "open to any shift and any day except Sat 3rd shift."
click at [376, 293] on textarea at bounding box center [375, 297] width 197 height 32
drag, startPoint x: 316, startPoint y: 287, endPoint x: 342, endPoint y: 285, distance: 25.9
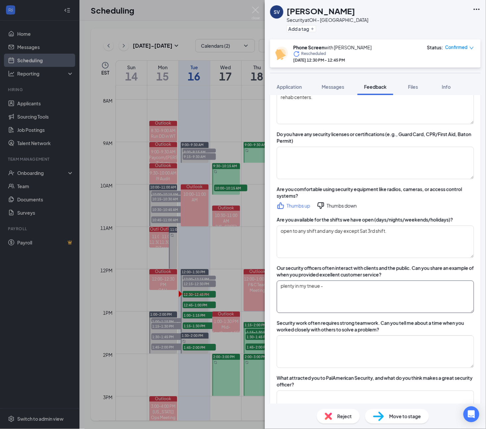
click at [342, 285] on textarea "plenty in my tneue -" at bounding box center [375, 297] width 197 height 32
click at [345, 283] on textarea "plenty in my tneue -" at bounding box center [375, 297] width 197 height 32
click at [315, 287] on div "SV [PERSON_NAME] Security at [GEOGRAPHIC_DATA] - Cleveland Add a tag Phone Scre…" at bounding box center [375, 214] width 221 height 429
click at [349, 286] on textarea "plenty in my tneue -" at bounding box center [375, 297] width 197 height 32
drag, startPoint x: 349, startPoint y: 286, endPoint x: 312, endPoint y: 287, distance: 37.8
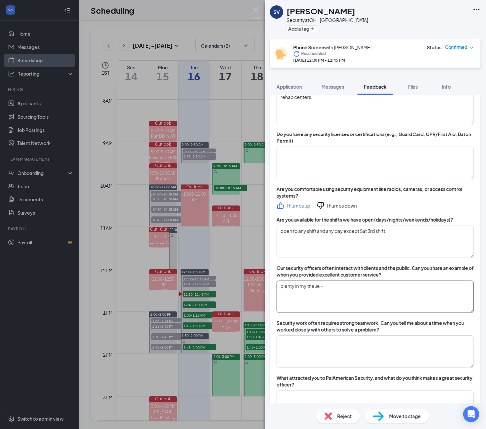
click at [312, 287] on textarea "plenty in my tneue -" at bounding box center [375, 297] width 197 height 32
click at [342, 284] on textarea "plenty in my career - a ptient was startign a altercation with a doctor. i talk…" at bounding box center [375, 297] width 197 height 32
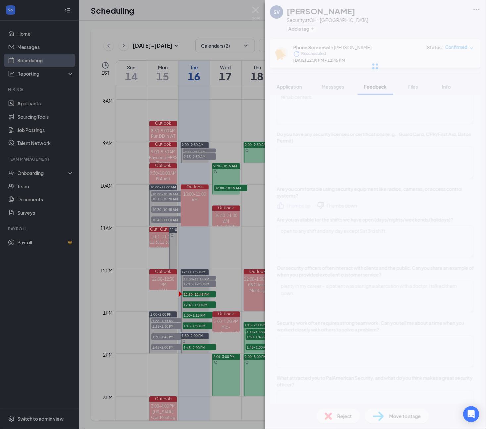
click at [360, 290] on div "SV [PERSON_NAME] Security at [GEOGRAPHIC_DATA] - Cleveland Add a tag Phone Scre…" at bounding box center [375, 214] width 221 height 429
click at [378, 288] on div "SV [PERSON_NAME] Security at [GEOGRAPHIC_DATA] - Cleveland Add a tag Phone Scre…" at bounding box center [375, 214] width 221 height 429
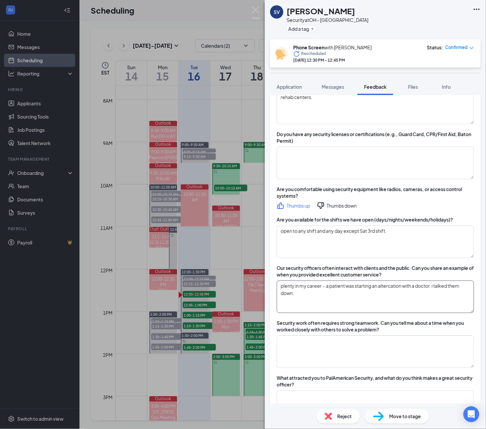
type textarea "plenty in my career - a patient was starting an altercation with a doctor. i ta…"
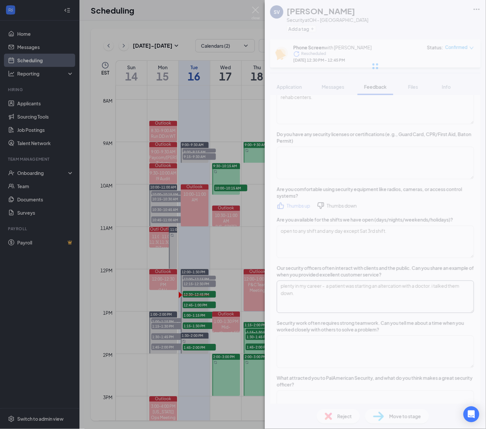
drag, startPoint x: 355, startPoint y: 300, endPoint x: 289, endPoint y: 295, distance: 66.4
click at [279, 285] on div "SV [PERSON_NAME] Security at [GEOGRAPHIC_DATA] - Cleveland Add a tag Phone Scre…" at bounding box center [375, 214] width 221 height 429
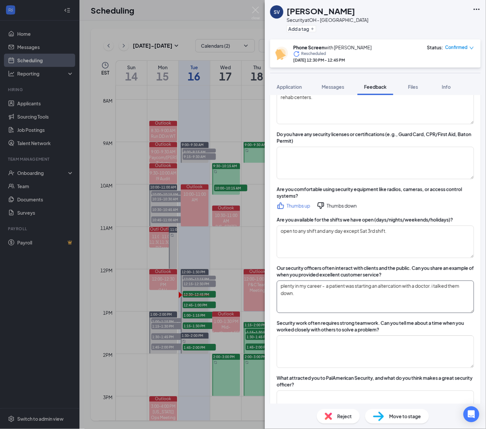
drag, startPoint x: 302, startPoint y: 295, endPoint x: 264, endPoint y: 286, distance: 38.8
click at [264, 286] on div "SV [PERSON_NAME] Security at [GEOGRAPHIC_DATA] - Cleveland Add a tag Phone Scre…" at bounding box center [243, 214] width 486 height 429
click at [305, 341] on textarea at bounding box center [375, 351] width 197 height 32
paste textarea "plenty in my career - a patient was starting an altercation with a doctor. i ta…"
type textarea "plenty in my career - a patient was starting an altercation with a doctor. i ta…"
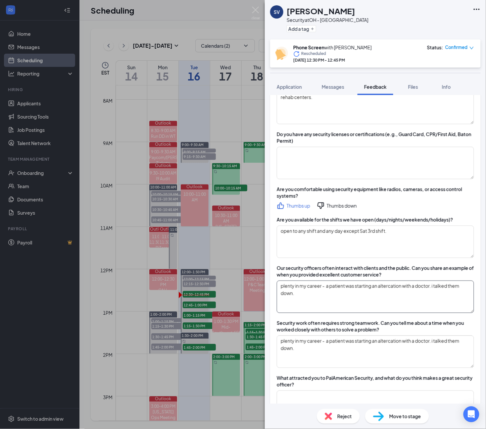
click at [319, 293] on textarea "plenty in my career - a patient was starting an altercation with a doctor. i ta…" at bounding box center [375, 297] width 197 height 32
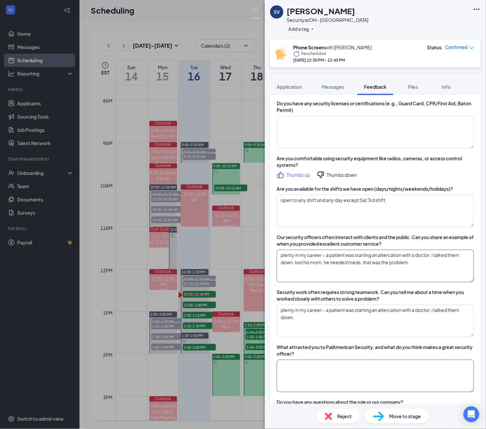
scroll to position [290, 0]
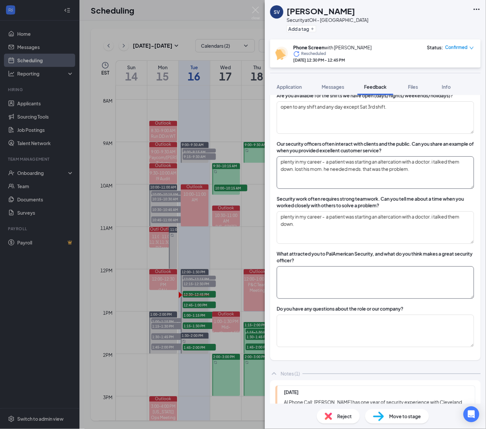
type textarea "plenty in my career - a patient was starting an altercation with a doctor. i ta…"
click at [315, 299] on textarea at bounding box center [375, 282] width 197 height 32
click at [310, 279] on textarea at bounding box center [375, 282] width 197 height 32
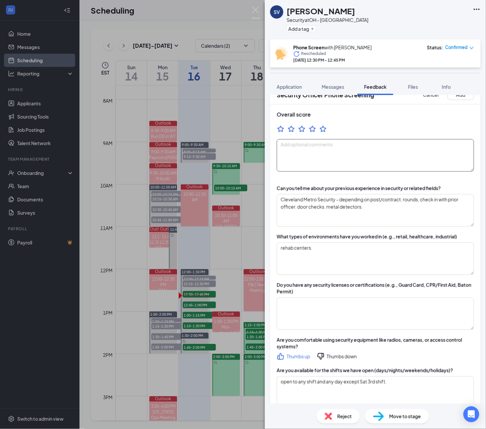
scroll to position [0, 0]
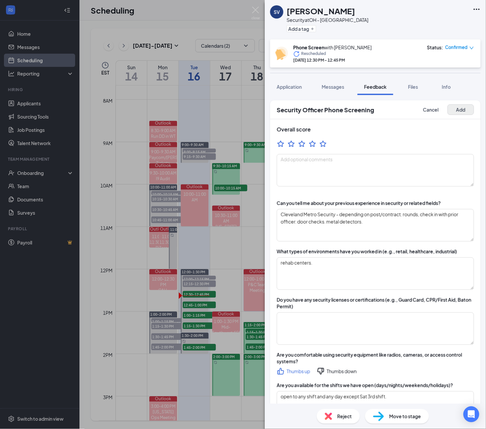
type textarea "communication skills, be alert. you have to be a de-escalator, attentive. be aw…"
click at [449, 112] on button "Add" at bounding box center [461, 109] width 26 height 11
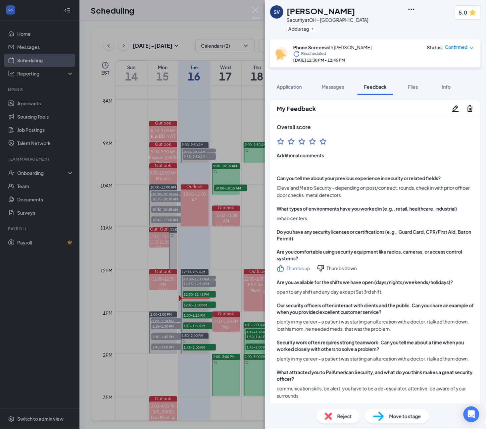
click at [429, 416] on div "Move to stage" at bounding box center [397, 416] width 64 height 15
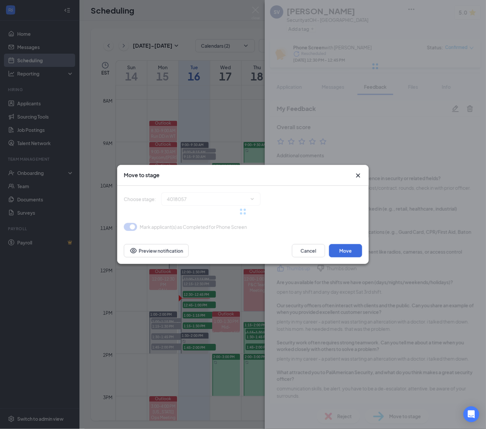
type input "Onsite Interview (next stage)"
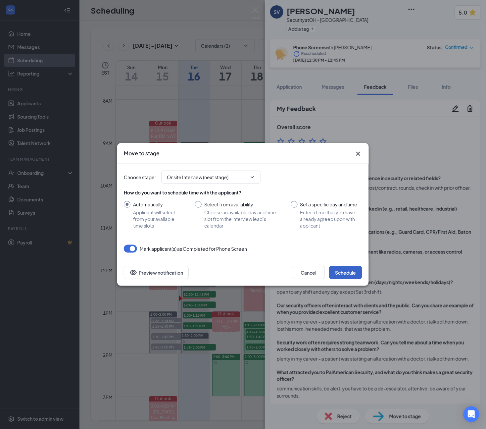
click at [340, 267] on button "Schedule" at bounding box center [345, 272] width 33 height 13
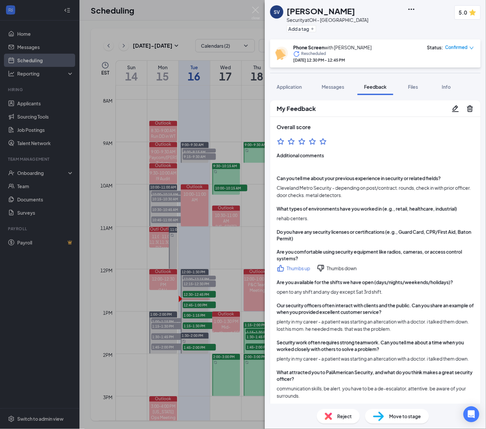
click at [434, 37] on div "SV [PERSON_NAME] Security at OH - Cleveland Add a tag 5.0" at bounding box center [375, 19] width 221 height 39
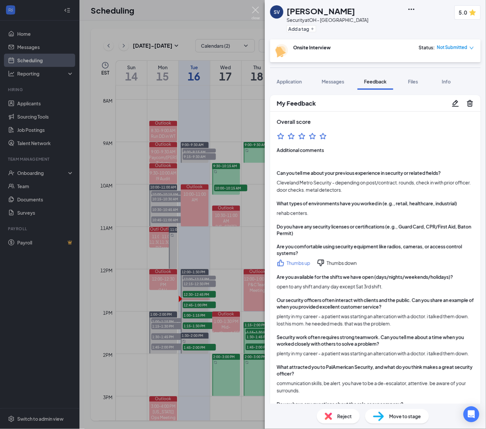
click at [258, 7] on img at bounding box center [256, 13] width 8 height 13
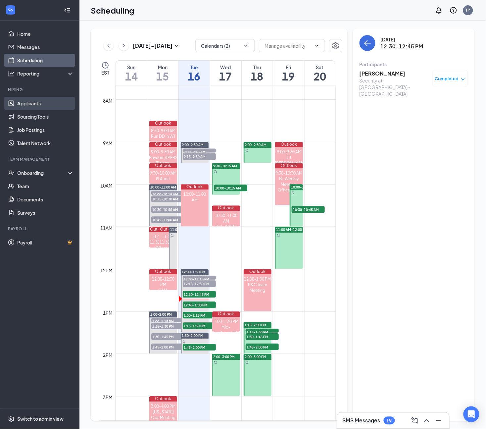
click at [17, 99] on link "Applicants" at bounding box center [45, 103] width 57 height 13
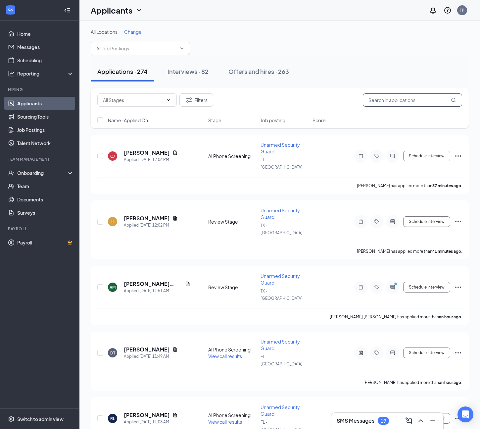
click at [391, 98] on input "text" at bounding box center [412, 99] width 99 height 13
paste input "[PERSON_NAME]"
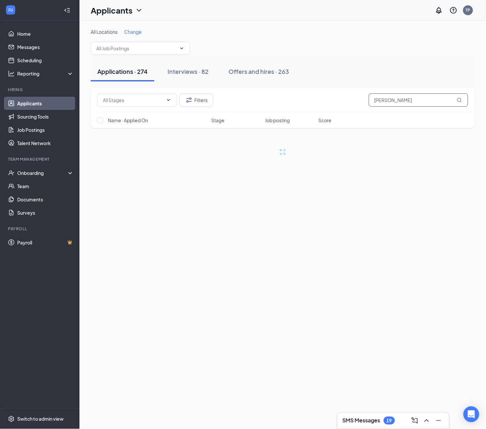
type input "[PERSON_NAME]"
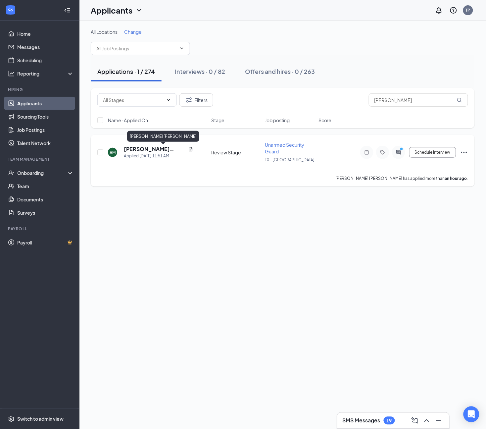
click at [151, 148] on h5 "[PERSON_NAME] [PERSON_NAME]" at bounding box center [155, 148] width 62 height 7
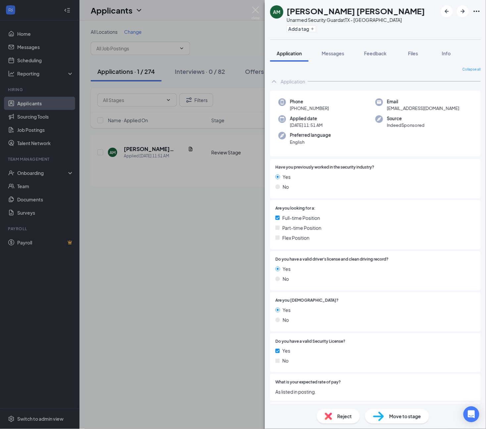
click at [418, 25] on div "AM [PERSON_NAME] [PERSON_NAME] Unarmed Security Guard at TX - Sweetwater Add a …" at bounding box center [375, 19] width 221 height 39
click at [240, 215] on div "AM [PERSON_NAME] [PERSON_NAME] Unarmed Security Guard at [GEOGRAPHIC_DATA] - Sw…" at bounding box center [243, 214] width 486 height 429
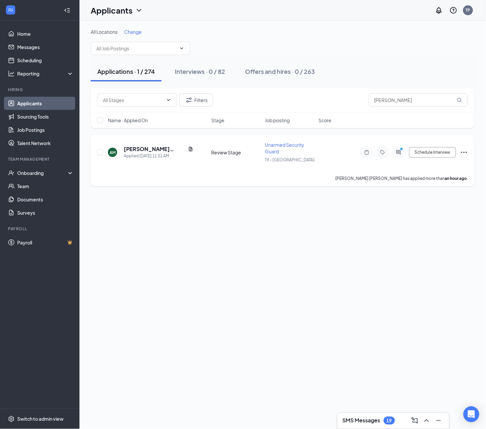
click at [283, 146] on span "Unarmed Security Guard" at bounding box center [284, 148] width 39 height 13
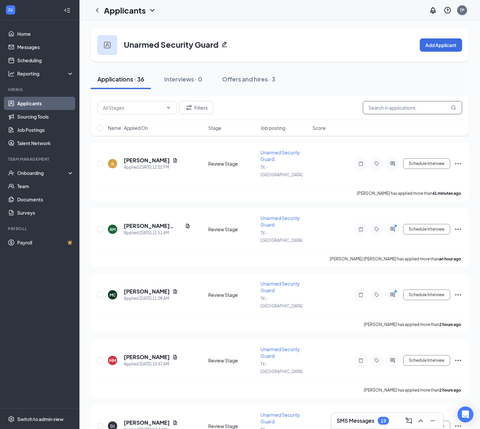
click at [401, 109] on input "text" at bounding box center [412, 107] width 99 height 13
type input "l"
drag, startPoint x: 406, startPoint y: 77, endPoint x: 396, endPoint y: 53, distance: 26.0
click at [406, 77] on div "Applications · 36 Interviews · 0 Offers and hires · 3" at bounding box center [280, 79] width 378 height 20
drag, startPoint x: 37, startPoint y: 61, endPoint x: 75, endPoint y: 99, distance: 53.6
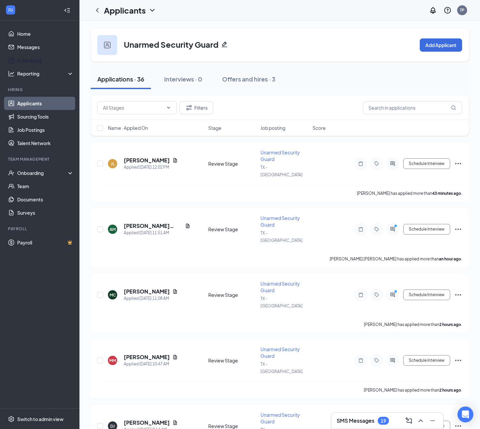
click at [37, 61] on link "Scheduling" at bounding box center [45, 60] width 57 height 13
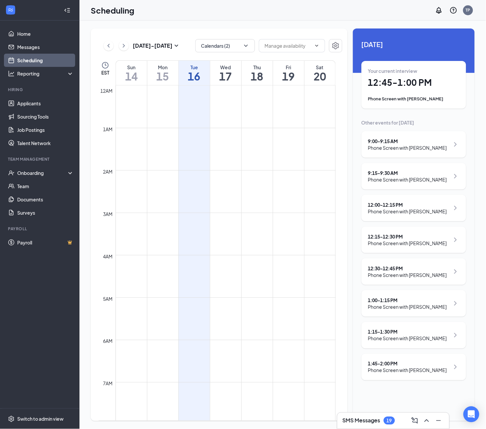
scroll to position [325, 0]
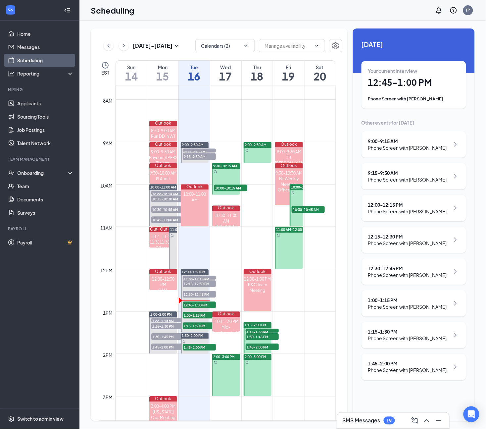
click at [400, 81] on h1 "12:45 - 1:00 PM" at bounding box center [413, 82] width 91 height 11
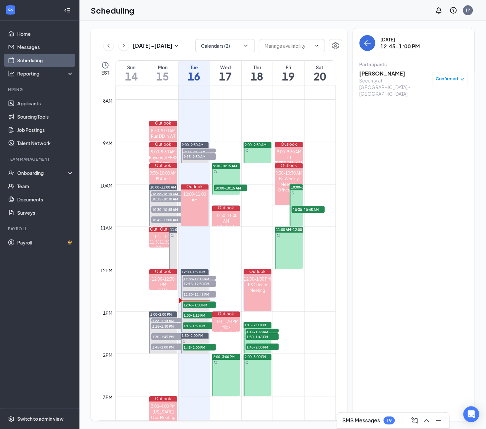
click at [384, 72] on h3 "[PERSON_NAME]" at bounding box center [395, 73] width 70 height 7
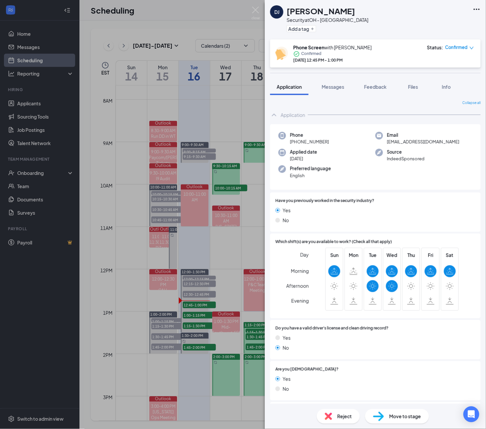
drag, startPoint x: 328, startPoint y: 141, endPoint x: 295, endPoint y: 145, distance: 33.0
click at [295, 145] on div "Phone [PHONE_NUMBER] Email [EMAIL_ADDRESS][DOMAIN_NAME] Applied date [DATE] Sou…" at bounding box center [375, 157] width 211 height 66
copy span "[PHONE_NUMBER]"
drag, startPoint x: 417, startPoint y: 36, endPoint x: 392, endPoint y: 166, distance: 132.6
click at [417, 36] on div "DJ [PERSON_NAME] Security at OH - Cleveland Add a tag" at bounding box center [375, 19] width 221 height 39
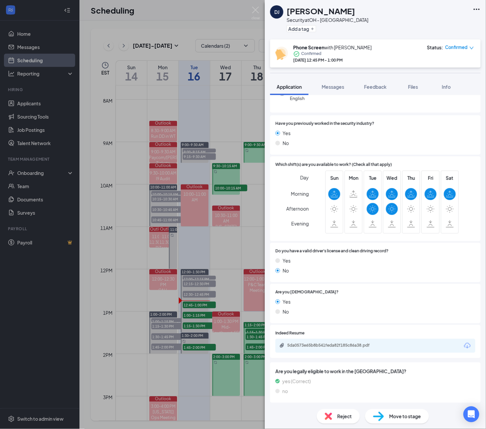
scroll to position [75, 0]
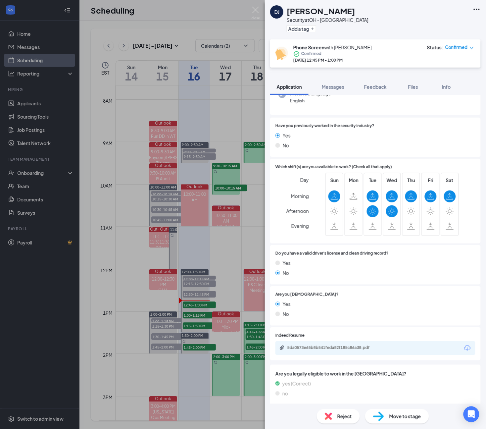
click at [372, 345] on div "5da0573e65b8b541feda82f185c86a38.pdf" at bounding box center [333, 347] width 93 height 5
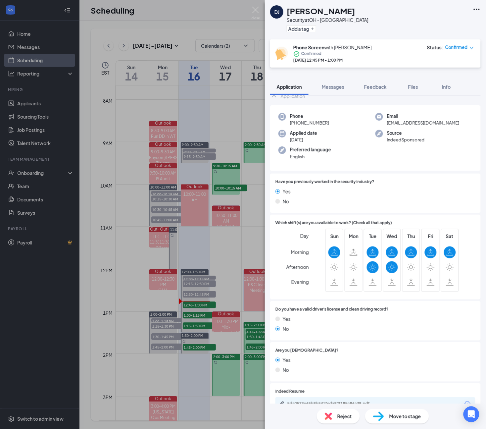
scroll to position [0, 0]
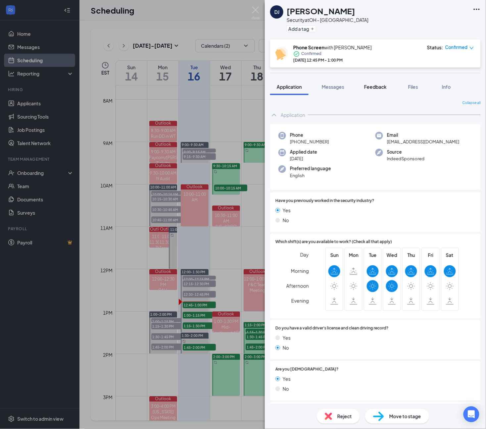
click at [384, 91] on button "Feedback" at bounding box center [376, 86] width 36 height 17
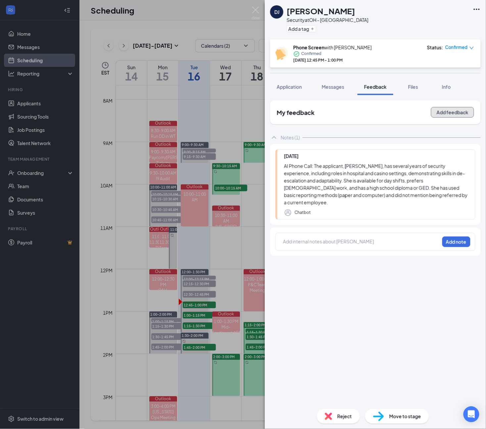
click at [442, 114] on button "Add feedback" at bounding box center [452, 112] width 43 height 11
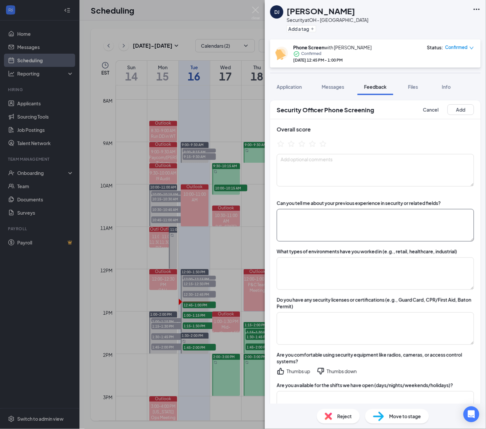
click at [323, 230] on textarea at bounding box center [375, 225] width 197 height 32
paste textarea "J8 Security-[GEOGRAPHIC_DATA]"
click at [343, 221] on textarea "J8 Security-Cleveland Hopistal - codes, rounds. DARs, dilver packages." at bounding box center [375, 225] width 197 height 32
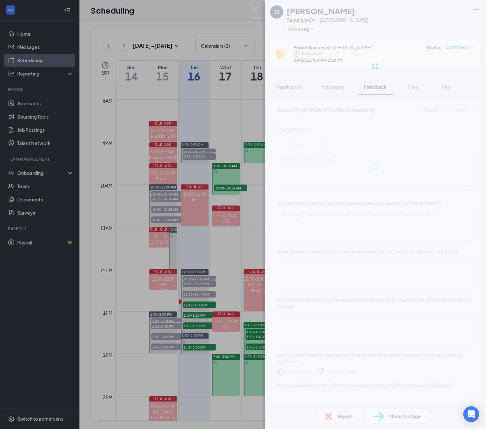
click at [410, 215] on div "DJ [PERSON_NAME] Security at [GEOGRAPHIC_DATA] - Cleveland Add a tag Phone Scre…" at bounding box center [375, 214] width 221 height 429
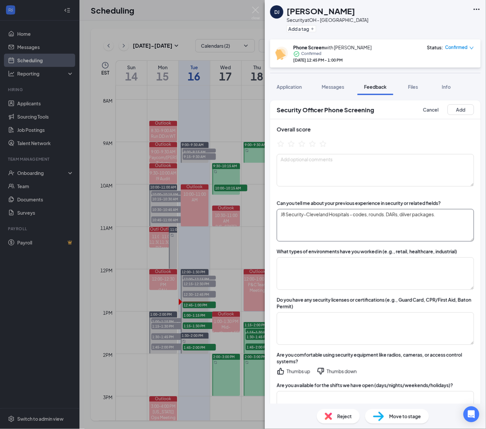
click at [410, 215] on textarea "J8 Security-Cleveland Hospitals - codes, rounds. DARs, dilver packages." at bounding box center [375, 225] width 197 height 32
click at [408, 213] on textarea "J8 Security-Cleveland Hospitals - codes, rounds. DARs, dilver packages." at bounding box center [375, 225] width 197 height 32
click at [434, 219] on textarea "J8 Security-Cleveland Hospitals - codes, rounds. DARs, diliver packages." at bounding box center [375, 225] width 197 height 32
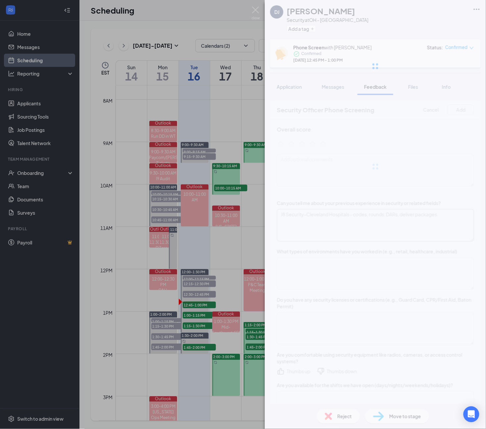
type textarea "J8 Security-Cleveland Hospitals - codes, rounds. DARs, deliver packages."
click at [356, 264] on div "DJ [PERSON_NAME] Security at [GEOGRAPHIC_DATA] - Cleveland Add a tag Phone Scre…" at bounding box center [375, 214] width 221 height 429
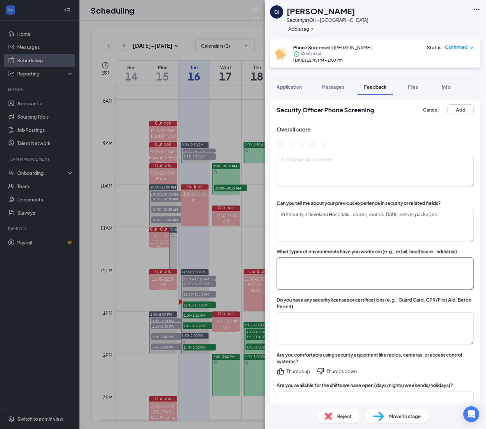
click at [361, 275] on textarea at bounding box center [375, 273] width 197 height 32
click at [309, 369] on div "Thumbs up" at bounding box center [299, 371] width 24 height 7
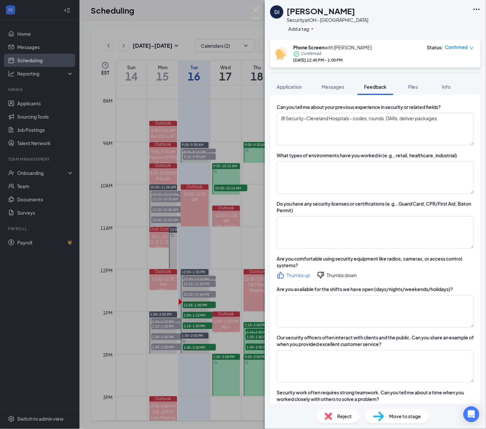
scroll to position [166, 0]
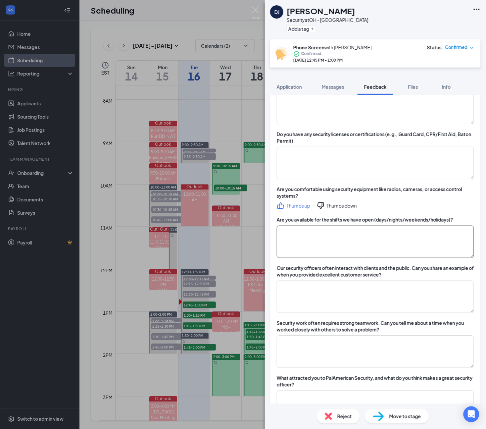
click at [331, 246] on textarea at bounding box center [375, 242] width 197 height 32
click at [327, 239] on textarea at bounding box center [375, 242] width 197 height 32
click at [377, 229] on textarea "1st shift. i would 3rd shift already. mon - wed and every other [DATE]." at bounding box center [375, 242] width 197 height 32
type textarea "1st shift. i would 3rd shift already - 7am, i get off. mon - wed and every othe…"
click at [306, 353] on textarea at bounding box center [375, 351] width 197 height 32
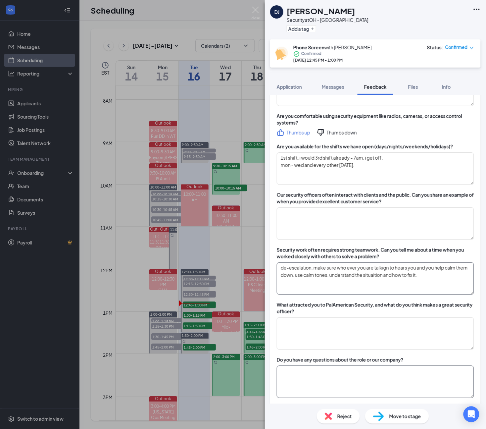
scroll to position [331, 0]
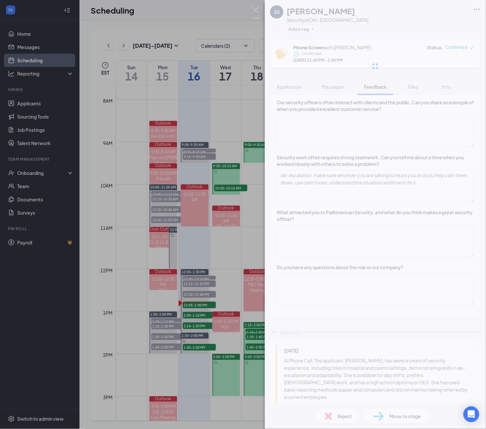
click at [393, 185] on div "DJ [PERSON_NAME] Security at [GEOGRAPHIC_DATA] - Cleveland Add a tag Phone Scre…" at bounding box center [375, 214] width 221 height 429
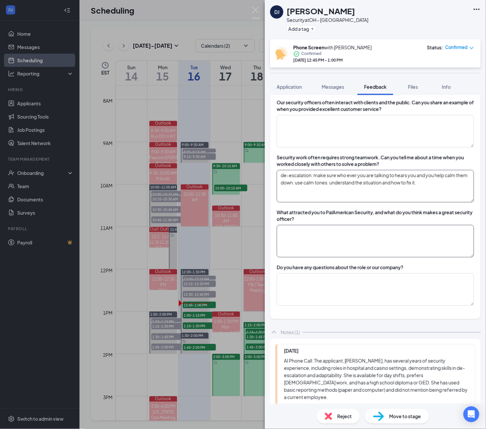
type textarea "de-escalation: make sure who ever you are talking to hears you and you help cal…"
click at [367, 237] on textarea at bounding box center [375, 241] width 197 height 32
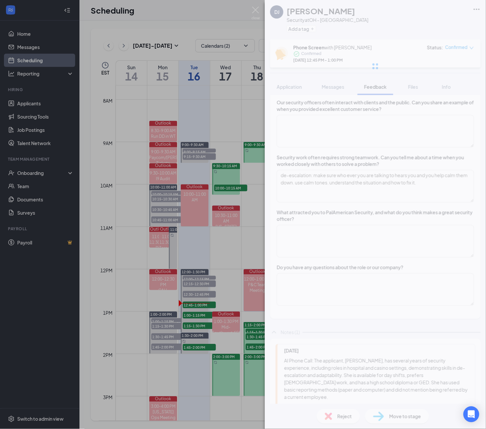
click at [363, 237] on div "DJ [PERSON_NAME] Security at [GEOGRAPHIC_DATA] - Cleveland Add a tag Phone Scre…" at bounding box center [375, 214] width 221 height 429
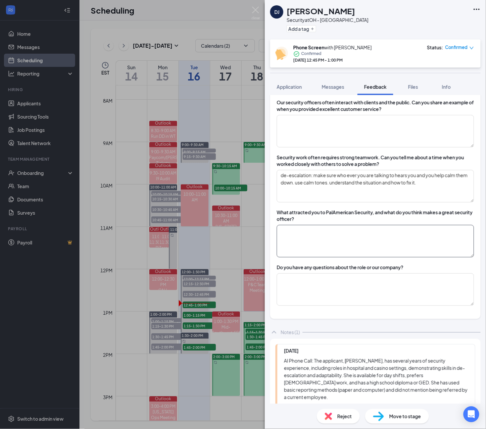
click at [363, 239] on textarea at bounding box center [375, 241] width 197 height 32
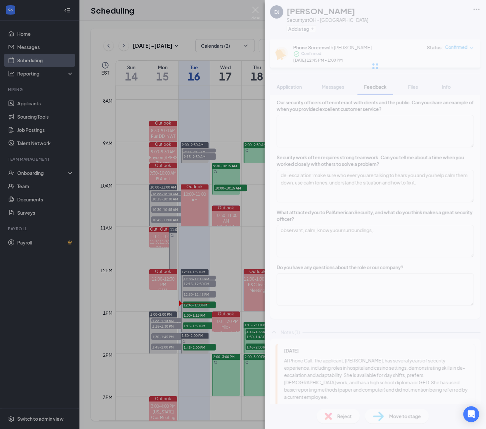
click at [340, 232] on div "DJ [PERSON_NAME] Security at [GEOGRAPHIC_DATA] - Cleveland Add a tag Phone Scre…" at bounding box center [375, 214] width 221 height 429
click at [404, 235] on div "DJ [PERSON_NAME] Security at [GEOGRAPHIC_DATA] - Cleveland Add a tag Phone Scre…" at bounding box center [375, 214] width 221 height 429
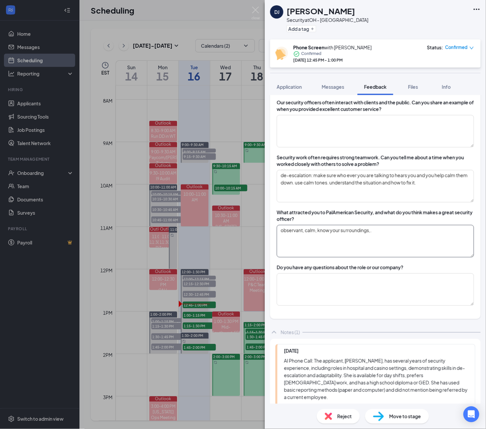
click at [398, 234] on textarea "observant, calm, know your surroundings,." at bounding box center [375, 241] width 197 height 32
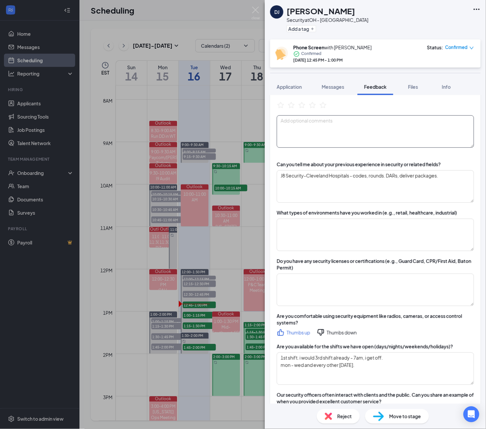
scroll to position [0, 0]
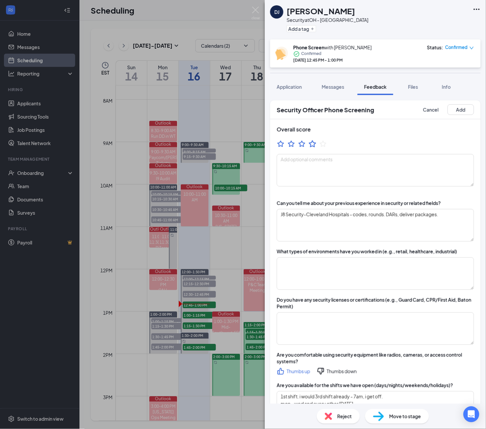
type textarea "observant, calm, know your surroundings,. pay attention."
click at [310, 145] on icon "StarBorder" at bounding box center [312, 143] width 9 height 9
click at [450, 112] on button "Add" at bounding box center [461, 109] width 26 height 11
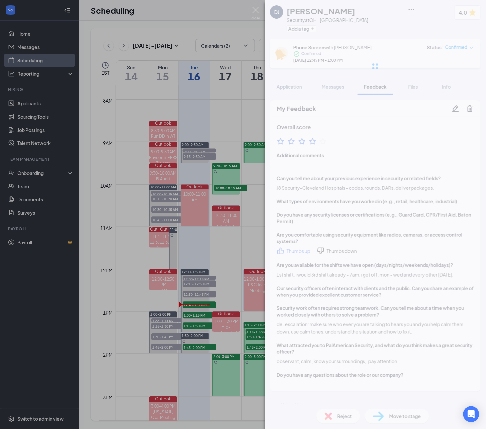
click at [396, 410] on div "DJ [PERSON_NAME] Security at [GEOGRAPHIC_DATA] - [GEOGRAPHIC_DATA] Add a tag 4.…" at bounding box center [375, 214] width 221 height 429
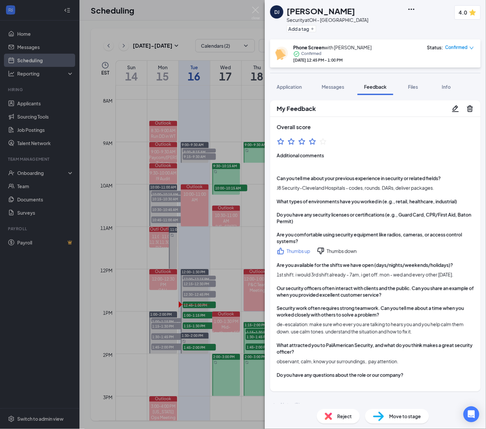
click at [398, 413] on span "Move to stage" at bounding box center [405, 416] width 32 height 7
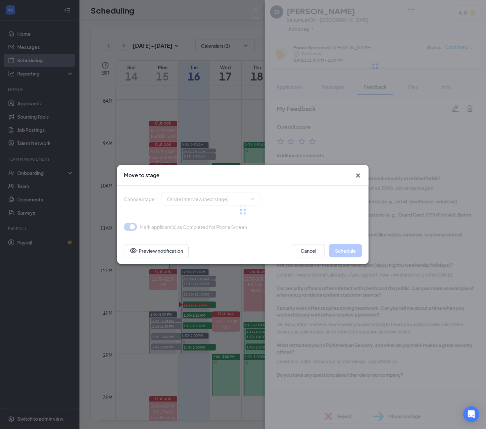
type input "Onsite Interview (next stage)"
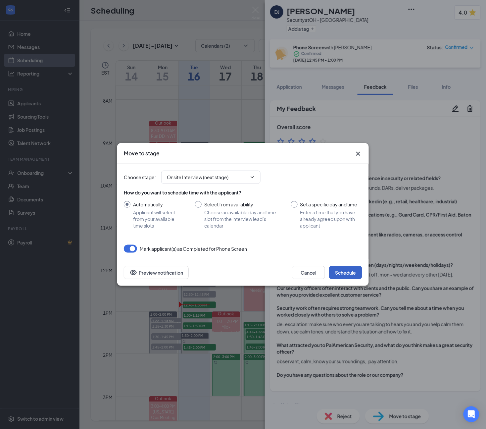
click at [348, 274] on button "Schedule" at bounding box center [345, 272] width 33 height 13
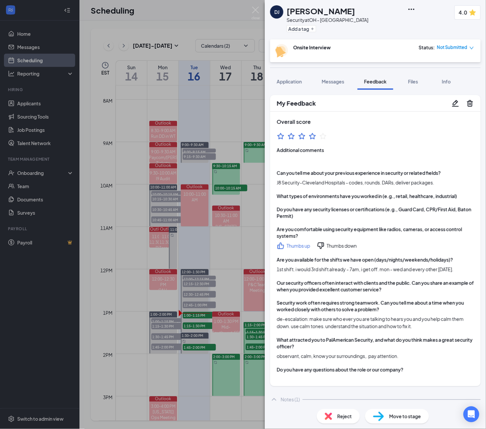
drag, startPoint x: 454, startPoint y: 26, endPoint x: 418, endPoint y: 7, distance: 41.2
click at [454, 26] on div "DJ [PERSON_NAME] Security at OH - Cleveland Add a tag 4.0" at bounding box center [375, 19] width 221 height 39
click at [258, 13] on img at bounding box center [256, 13] width 8 height 13
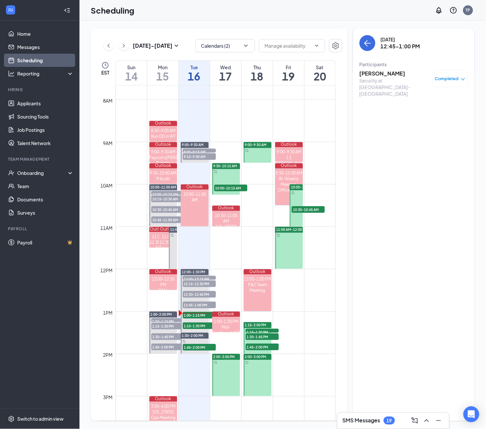
click at [378, 74] on h3 "[PERSON_NAME]" at bounding box center [395, 73] width 70 height 7
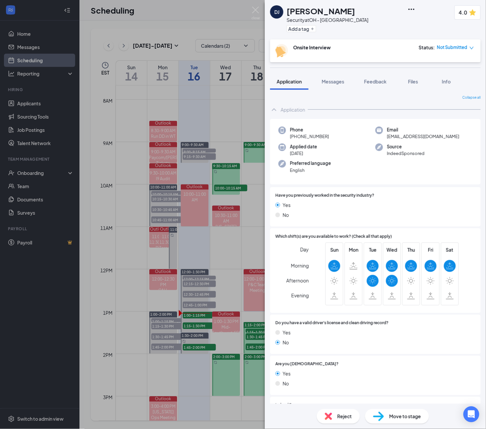
click at [258, 5] on div "DJ [PERSON_NAME] Security at [GEOGRAPHIC_DATA] - [GEOGRAPHIC_DATA] Add a tag 4.…" at bounding box center [243, 214] width 486 height 429
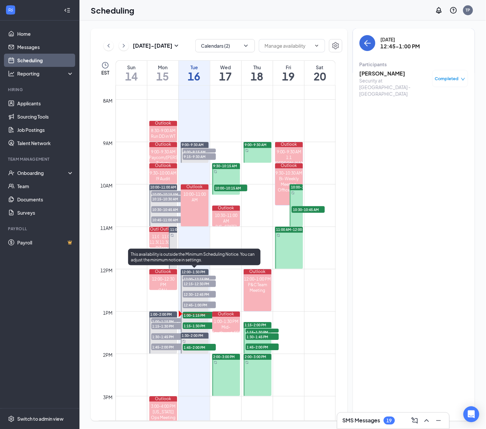
click at [193, 314] on span "1:00-1:15 PM" at bounding box center [199, 315] width 33 height 7
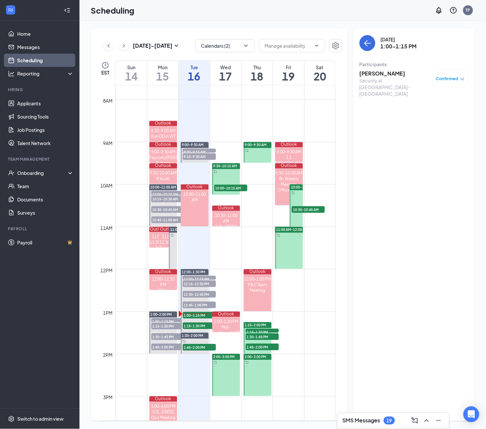
click at [378, 72] on h3 "[PERSON_NAME]" at bounding box center [395, 73] width 70 height 7
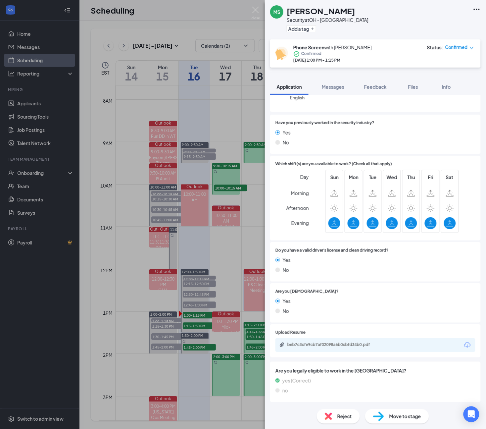
scroll to position [75, 0]
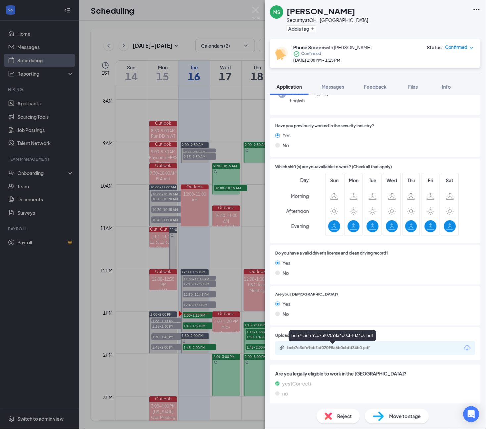
click at [326, 346] on div "beb7c3cfe9cb7af02098a6b0cbfd34b0.pdf" at bounding box center [333, 347] width 93 height 5
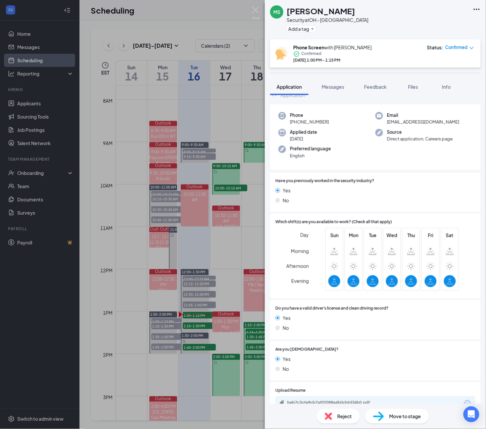
scroll to position [0, 0]
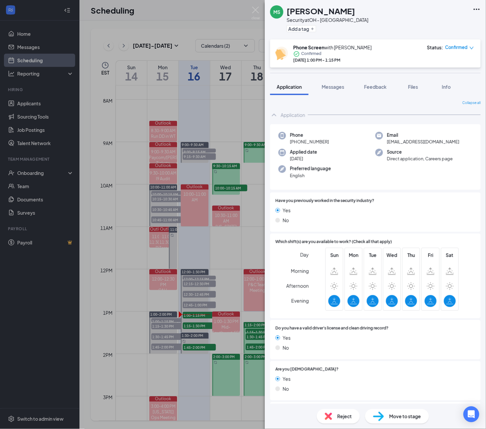
drag, startPoint x: 324, startPoint y: 142, endPoint x: 18, endPoint y: 115, distance: 306.5
click at [295, 146] on div "Phone [PHONE_NUMBER] Email [EMAIL_ADDRESS][DOMAIN_NAME] Applied date [DATE] Sou…" at bounding box center [375, 157] width 211 height 66
copy span "(440) 785-0678"
drag, startPoint x: 419, startPoint y: 20, endPoint x: 415, endPoint y: 176, distance: 155.7
click at [419, 20] on div "MS Marlon Smith Security at OH - Cleveland Add a tag" at bounding box center [375, 19] width 221 height 39
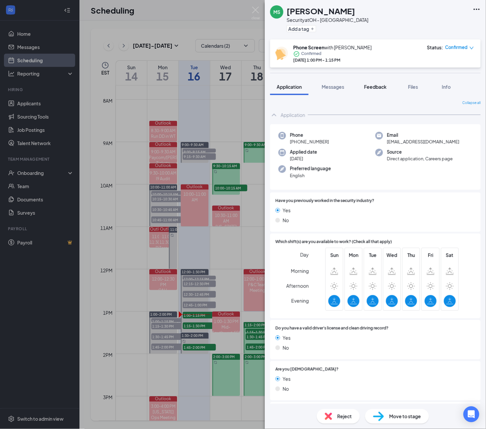
drag, startPoint x: 373, startPoint y: 79, endPoint x: 373, endPoint y: 84, distance: 5.6
click at [373, 79] on button "Feedback" at bounding box center [376, 86] width 36 height 17
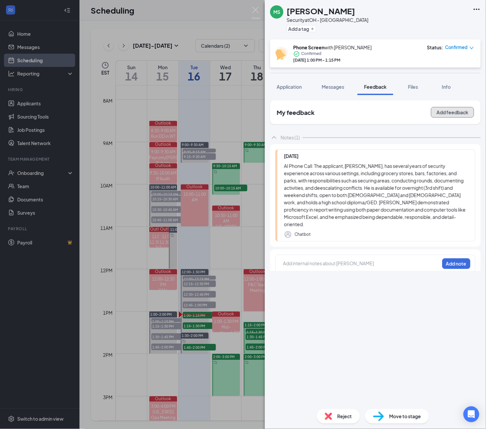
click at [449, 113] on button "Add feedback" at bounding box center [452, 112] width 43 height 11
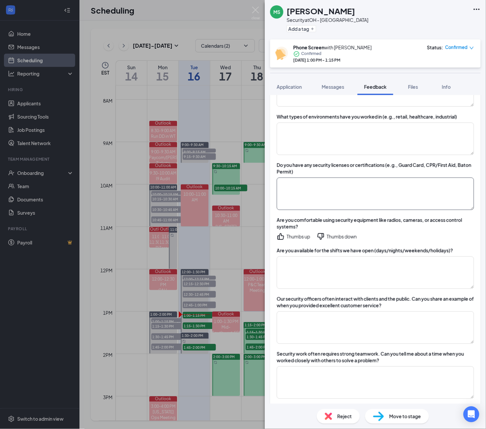
scroll to position [207, 0]
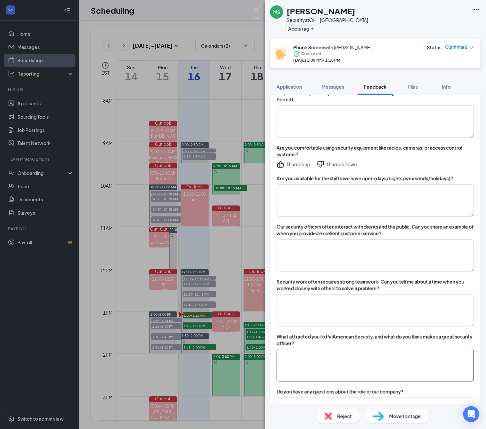
click at [325, 370] on textarea at bounding box center [375, 365] width 197 height 32
type textarea "F"
drag, startPoint x: 317, startPoint y: 363, endPoint x: 244, endPoint y: 362, distance: 73.2
click at [244, 362] on div "MS Marlon Smith Security at OH - Cleveland Add a tag Phone Screen with Tom Penm…" at bounding box center [243, 214] width 486 height 429
click at [358, 194] on textarea at bounding box center [375, 200] width 197 height 32
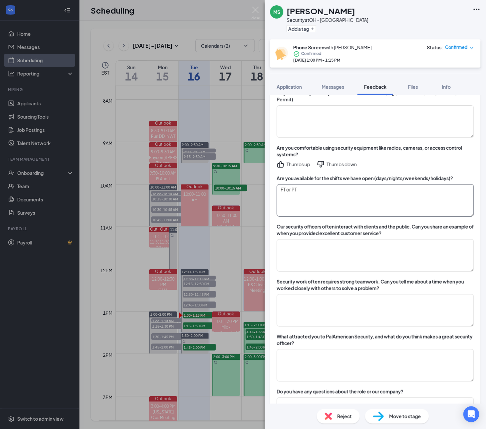
drag, startPoint x: 305, startPoint y: 188, endPoint x: 222, endPoint y: 194, distance: 83.1
click at [222, 194] on div "MS Marlon Smith Security at OH - Cleveland Add a tag Phone Screen with Tom Penm…" at bounding box center [243, 214] width 486 height 429
click at [367, 205] on textarea "FT or PT" at bounding box center [375, 200] width 197 height 32
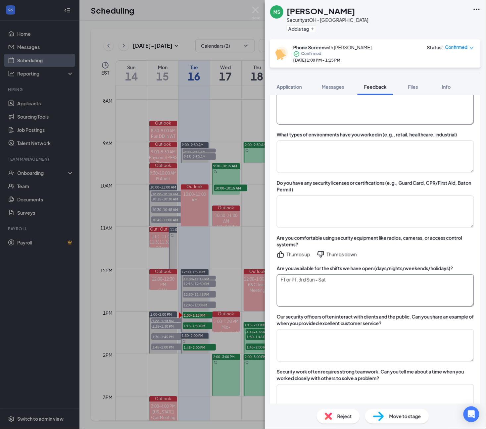
scroll to position [0, 0]
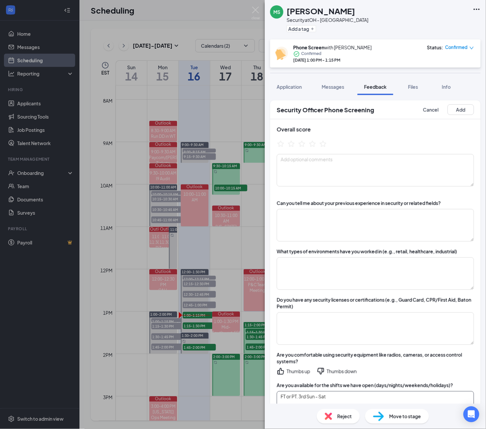
type textarea "FT or PT. 3rd Sun - Sat"
click at [353, 190] on div "Overall score" at bounding box center [375, 156] width 211 height 74
click at [328, 232] on textarea at bounding box center [375, 225] width 197 height 32
click at [324, 240] on textarea at bounding box center [375, 225] width 197 height 32
click at [320, 230] on textarea at bounding box center [375, 225] width 197 height 32
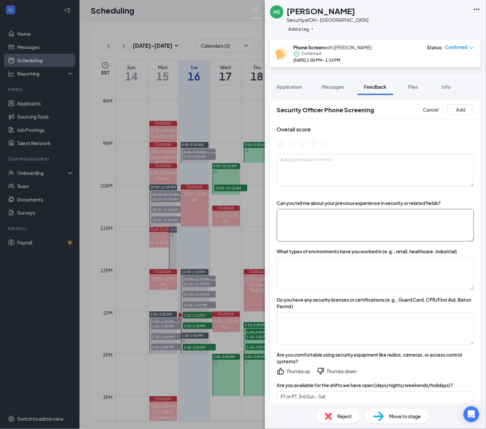
paste textarea "TD SECURITY"
click at [360, 215] on textarea "TD SECURITY - placed at Aldi." at bounding box center [375, 225] width 197 height 32
click at [366, 216] on div "MS Marlon Smith Security at OH - Cleveland Add a tag Phone Screen with Tom Penm…" at bounding box center [375, 214] width 221 height 429
click at [366, 216] on textarea "TD SECURITY - placed at Aldi. be a deterant. watch for suspicious activity." at bounding box center [375, 225] width 197 height 32
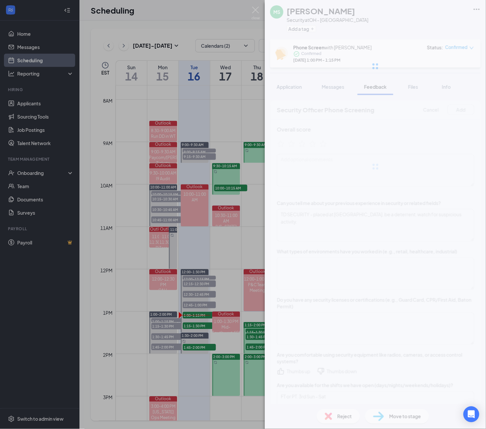
click at [447, 215] on div "MS Marlon Smith Security at OH - Cleveland Add a tag Phone Screen with Tom Penm…" at bounding box center [375, 214] width 221 height 429
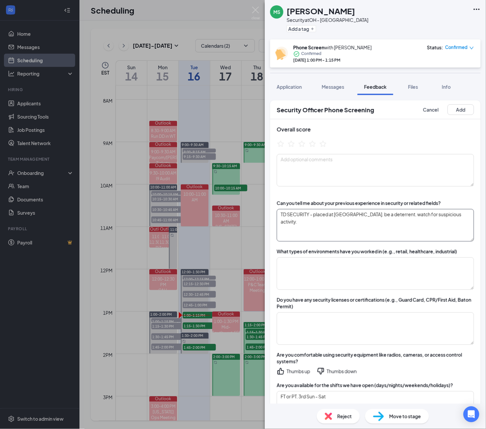
click at [447, 215] on textarea "TD SECURITY - placed at Aldi. be a deterrent. watch for suspicious activity." at bounding box center [375, 225] width 197 height 32
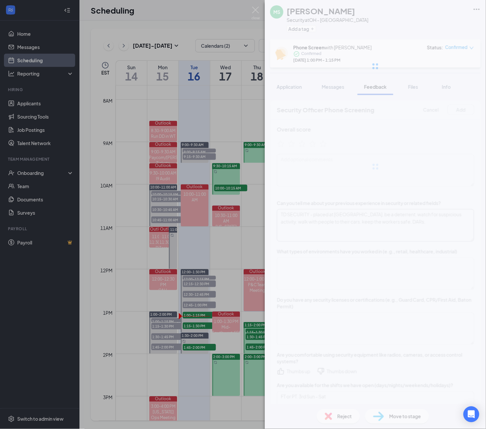
click at [423, 227] on div "MS Marlon Smith Security at OH - Cleveland Add a tag Phone Screen with Tom Penm…" at bounding box center [375, 214] width 221 height 429
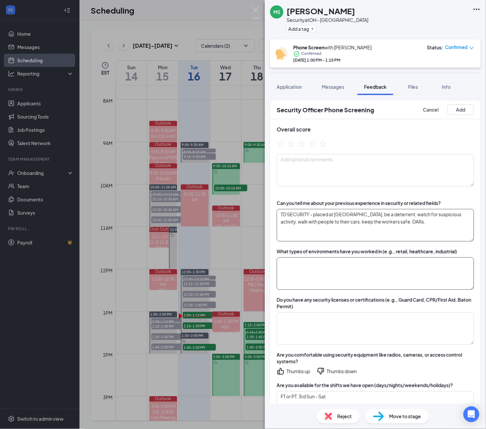
type textarea "TD SECURITY - placed at Aldi. be a deterrent. watch for suspicious activity. wa…"
click at [338, 266] on textarea at bounding box center [375, 273] width 197 height 32
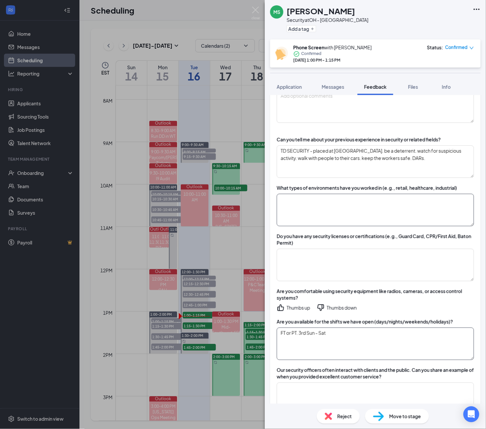
scroll to position [124, 0]
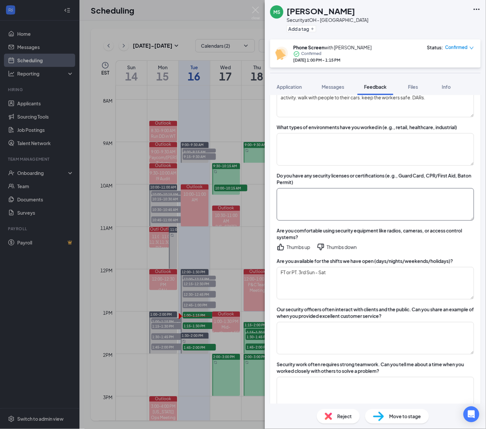
click at [362, 211] on textarea at bounding box center [375, 204] width 197 height 32
click at [303, 249] on div "Thumbs up" at bounding box center [299, 247] width 24 height 7
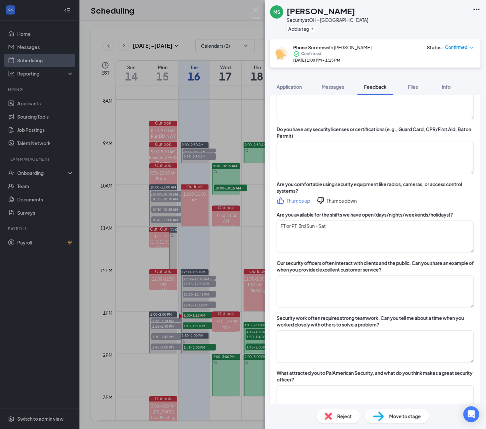
scroll to position [290, 0]
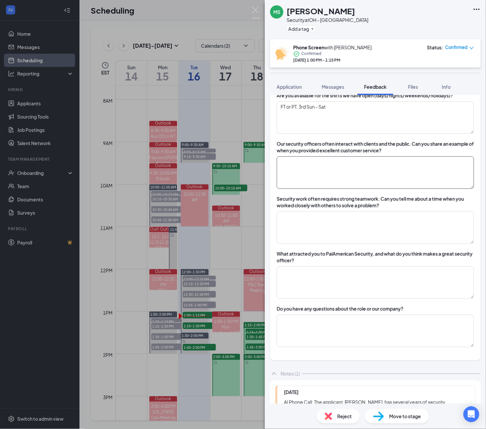
click at [330, 184] on textarea at bounding box center [375, 172] width 197 height 32
click at [322, 222] on textarea at bounding box center [375, 227] width 197 height 32
click at [353, 214] on textarea "de-escatoipn:" at bounding box center [375, 227] width 197 height 32
click at [304, 218] on textarea "de-escatoipn:" at bounding box center [375, 227] width 197 height 32
click at [356, 222] on textarea "de-escalation:" at bounding box center [375, 227] width 197 height 32
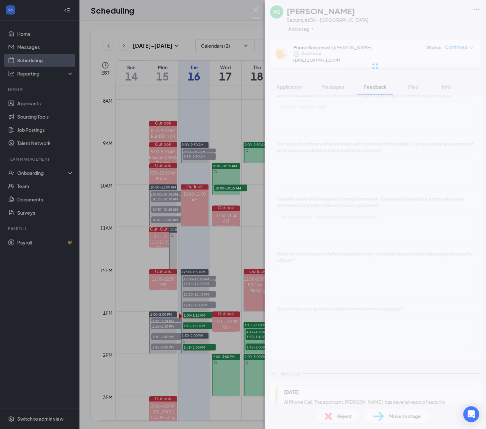
click at [363, 219] on div "MS Marlon Smith Security at OH - Cleveland Add a tag Phone Screen with Tom Penm…" at bounding box center [375, 214] width 221 height 429
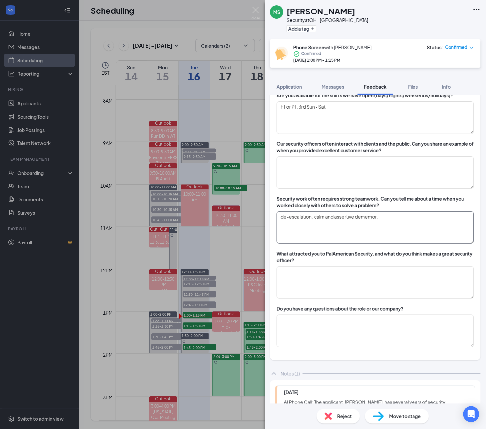
click at [411, 219] on textarea "de-escalation: calm and assertive dememor." at bounding box center [375, 227] width 197 height 32
drag, startPoint x: 411, startPoint y: 219, endPoint x: 373, endPoint y: 219, distance: 38.1
click at [373, 219] on textarea "de-escalation: calm and assertive dememor." at bounding box center [375, 227] width 197 height 32
type textarea "de-escalation: calm and assertive attitude. be there for the person but have th…"
click at [311, 273] on div "MS Marlon Smith Security at OH - Cleveland Add a tag Phone Screen with Tom Penm…" at bounding box center [375, 214] width 221 height 429
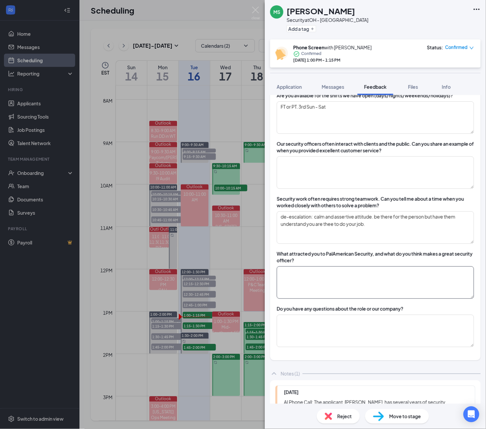
click at [302, 289] on textarea at bounding box center [375, 282] width 197 height 32
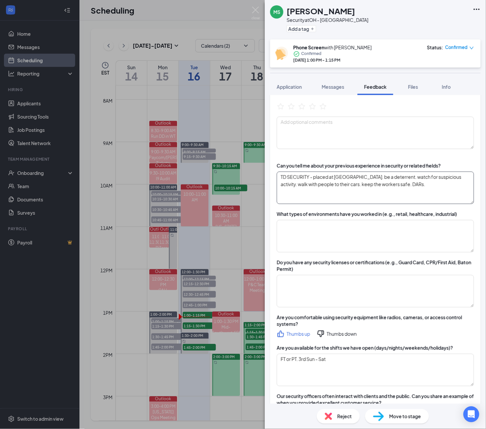
scroll to position [0, 0]
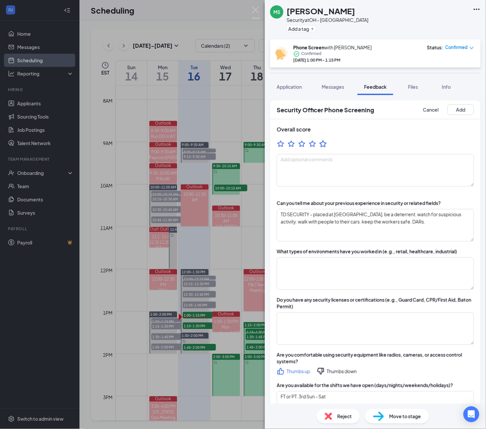
type textarea "de-escalation, be calm and assertive. be on time."
click at [325, 146] on icon "StarBorder" at bounding box center [323, 143] width 7 height 7
click at [466, 110] on button "Add" at bounding box center [461, 109] width 26 height 11
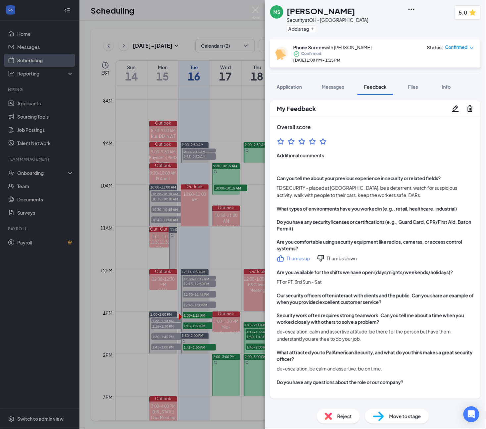
click at [452, 109] on icon "Pencil" at bounding box center [456, 109] width 8 height 8
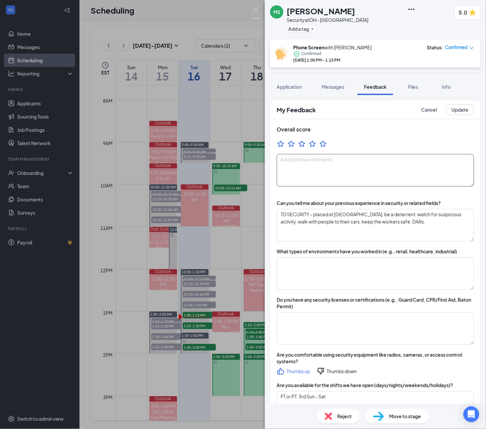
click at [366, 163] on textarea at bounding box center [375, 170] width 197 height 32
type textarea "maybe the patrol officer."
click at [408, 422] on div "MS Marlon Smith Security at OH - Cleveland Add a tag 5.0 Phone Screen with Tom …" at bounding box center [375, 214] width 221 height 429
click at [404, 421] on div "Move to stage" at bounding box center [397, 416] width 64 height 15
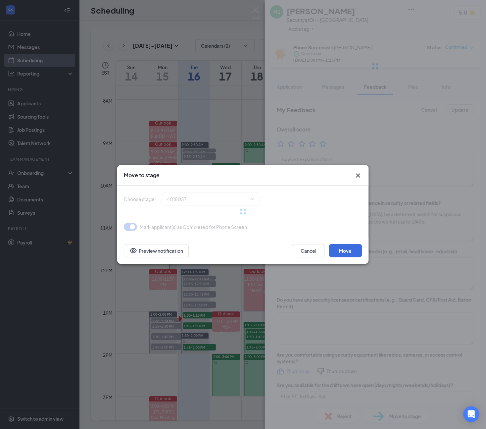
type input "Onsite Interview (next stage)"
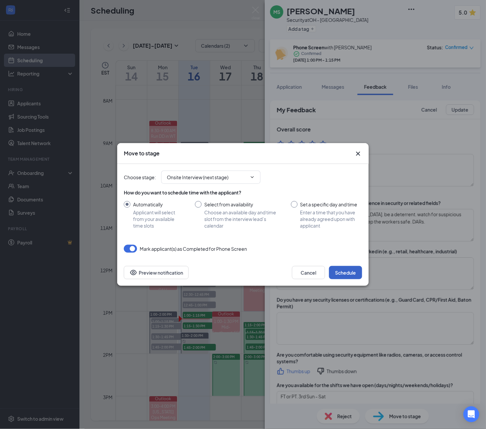
click at [342, 274] on button "Schedule" at bounding box center [345, 272] width 33 height 13
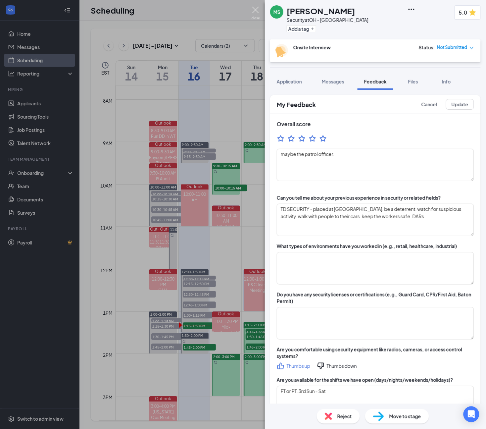
click at [256, 9] on img at bounding box center [256, 13] width 8 height 13
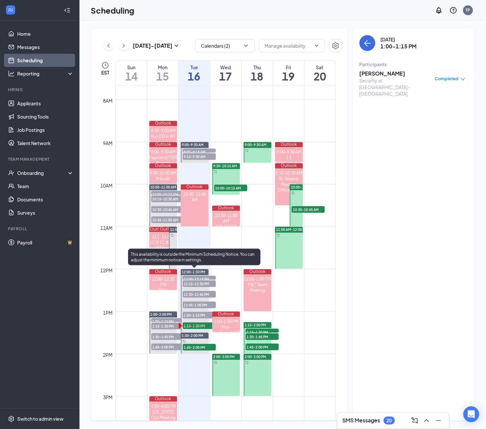
click at [194, 324] on span "1:15-1:30 PM" at bounding box center [199, 326] width 33 height 7
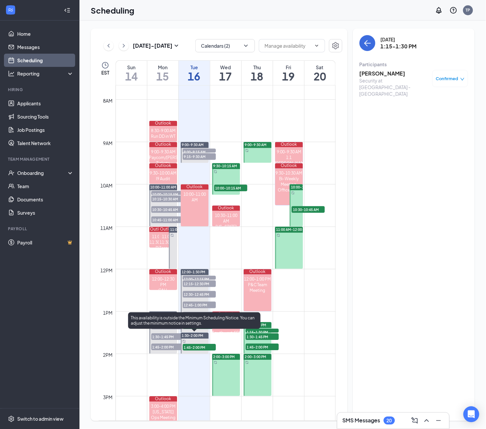
click at [194, 346] on span "1:45-2:00 PM" at bounding box center [199, 347] width 33 height 7
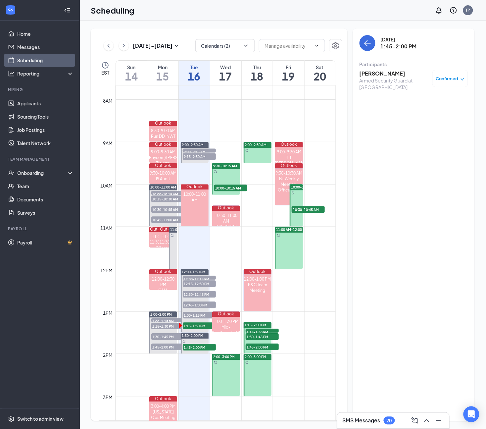
click at [411, 287] on div "Tuesday, Sep 16 1:45-2:00 PM Participants Evan Mcclain Armed Security Guard at …" at bounding box center [414, 224] width 122 height 392
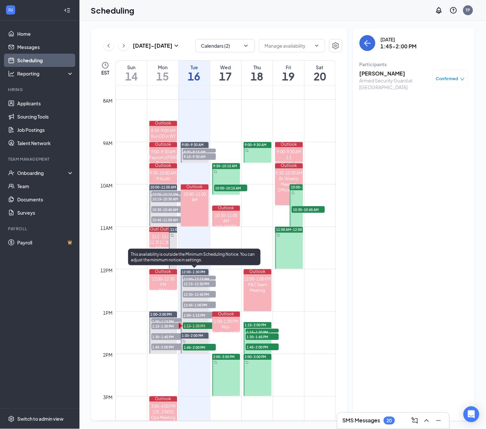
click at [196, 327] on span "1:15-1:30 PM" at bounding box center [199, 326] width 33 height 7
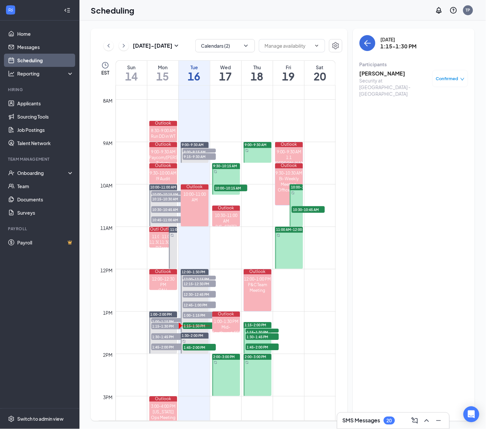
click at [391, 74] on h3 "Charles Wallace" at bounding box center [395, 73] width 70 height 7
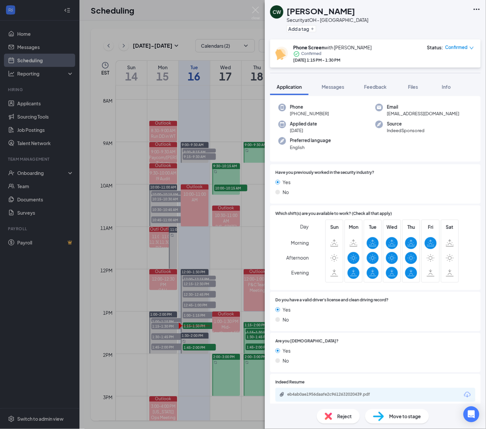
scroll to position [96, 0]
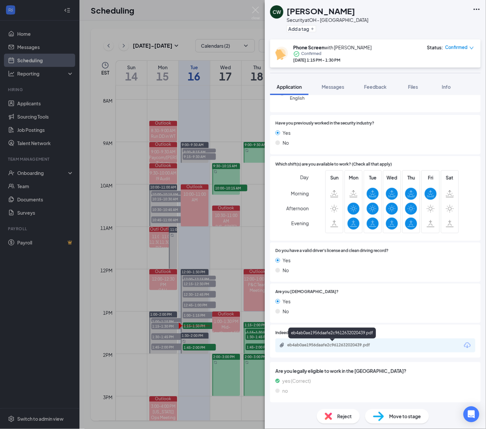
click at [334, 345] on div "eb4ab0ae1956daafe2c9612632020439.pdf" at bounding box center [333, 344] width 93 height 5
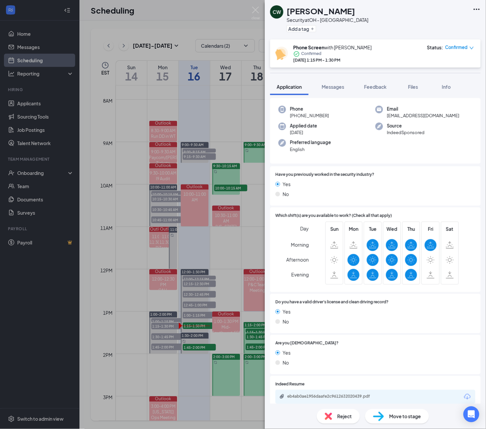
scroll to position [0, 0]
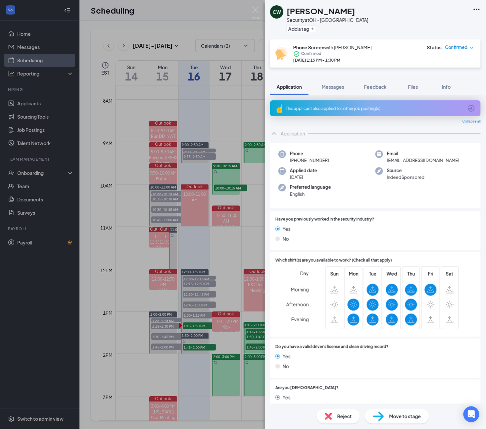
drag, startPoint x: 332, startPoint y: 162, endPoint x: 296, endPoint y: 161, distance: 36.1
click at [296, 161] on div "Phone +1 (440) 640-8131" at bounding box center [327, 157] width 97 height 14
copy span "(440) 640-8131"
drag, startPoint x: 434, startPoint y: 22, endPoint x: 431, endPoint y: 24, distance: 3.5
click at [434, 22] on div "CW Charles Wallace Security at OH - Cleveland Add a tag" at bounding box center [375, 19] width 221 height 39
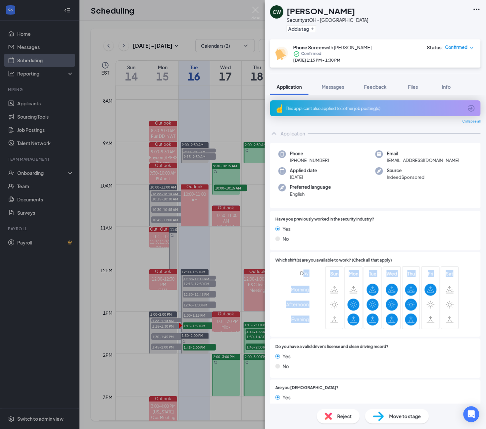
drag, startPoint x: 304, startPoint y: 267, endPoint x: 453, endPoint y: 330, distance: 162.2
click at [453, 330] on div "Day Morning Afternoon Evening Sun Mon Tue Wed Thu Fri Sat" at bounding box center [376, 298] width 200 height 65
click at [465, 308] on div "Day Morning Afternoon Evening Sun Mon Tue Wed Thu Fri Sat" at bounding box center [376, 298] width 200 height 65
click at [416, 23] on div "CW Charles Wallace Security at OH - Cleveland Add a tag" at bounding box center [375, 19] width 221 height 39
click at [382, 91] on button "Feedback" at bounding box center [376, 86] width 36 height 17
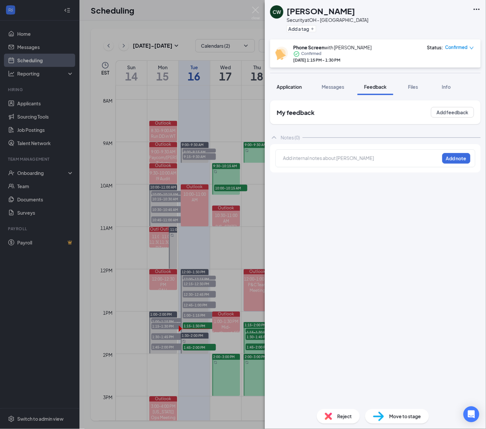
click at [299, 88] on span "Application" at bounding box center [289, 87] width 25 height 6
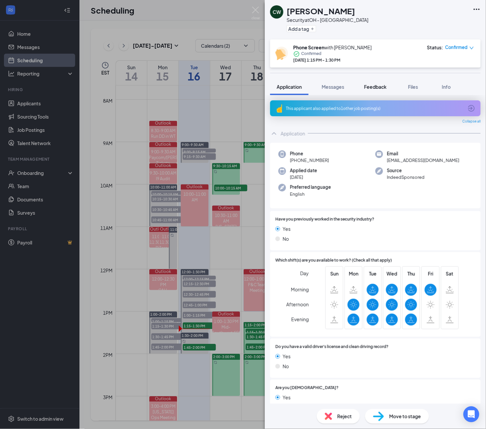
drag, startPoint x: 391, startPoint y: 88, endPoint x: 484, endPoint y: 217, distance: 159.4
click at [391, 89] on button "Feedback" at bounding box center [376, 86] width 36 height 17
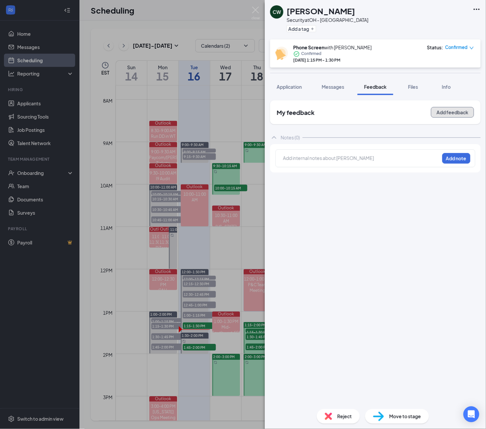
click at [445, 110] on button "Add feedback" at bounding box center [452, 112] width 43 height 11
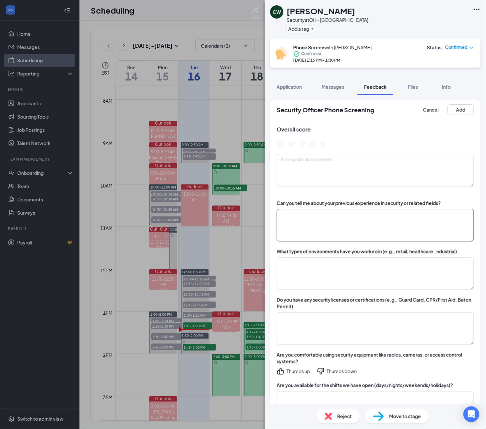
click at [307, 230] on textarea at bounding box center [375, 225] width 197 height 32
paste textarea "Metro Security-"
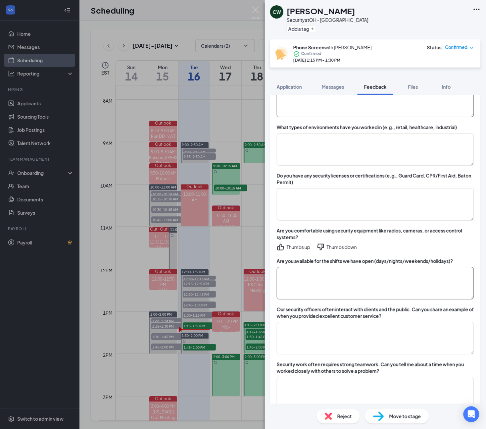
type textarea "Metro Security-"
click at [310, 285] on textarea at bounding box center [375, 283] width 197 height 32
type textarea "PT 1stor 2nd shift. week days(mon-fri()"
click at [338, 163] on textarea at bounding box center [375, 149] width 197 height 32
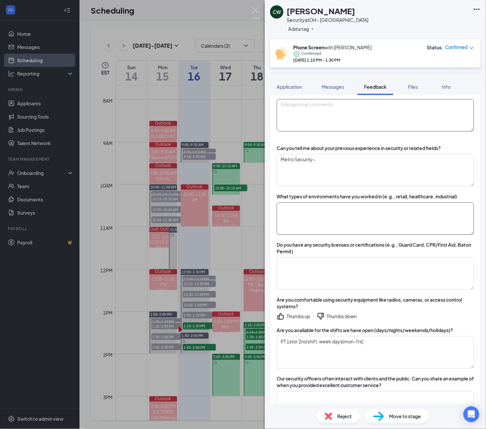
scroll to position [0, 0]
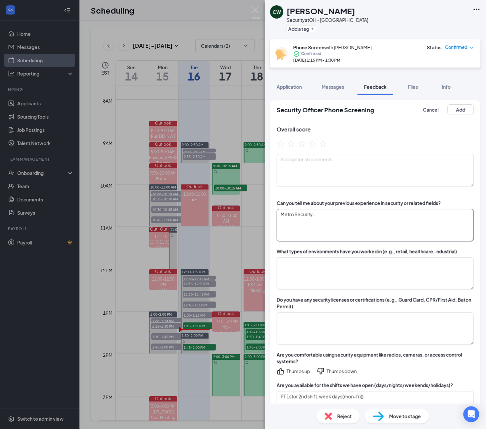
click at [342, 216] on textarea "Metro Security-" at bounding box center [375, 225] width 197 height 32
click at [412, 214] on textarea "Metro Security - all types of jobs. 5 Below(retail)" at bounding box center [375, 225] width 197 height 32
type textarea "Metro Security - all types of jobs. 5 Below(retail)"
click at [368, 266] on textarea at bounding box center [375, 273] width 197 height 32
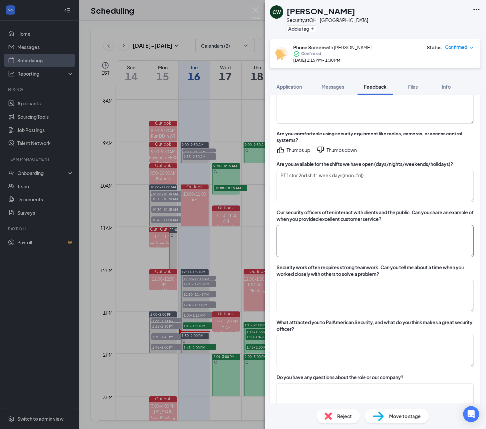
scroll to position [290, 0]
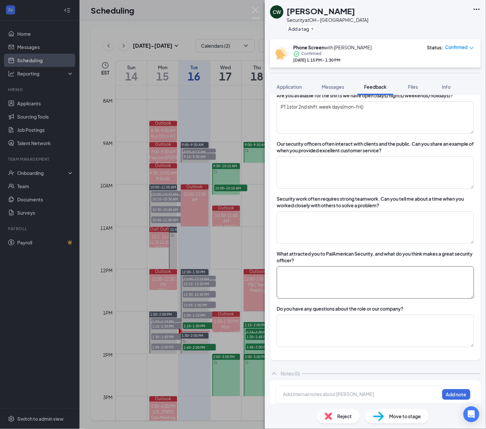
type textarea "currently working on weekend at a news station over nights."
click at [341, 289] on textarea at bounding box center [375, 282] width 197 height 32
type textarea "be a people person. securing the site. being respectful."
click at [301, 229] on textarea at bounding box center [375, 227] width 197 height 32
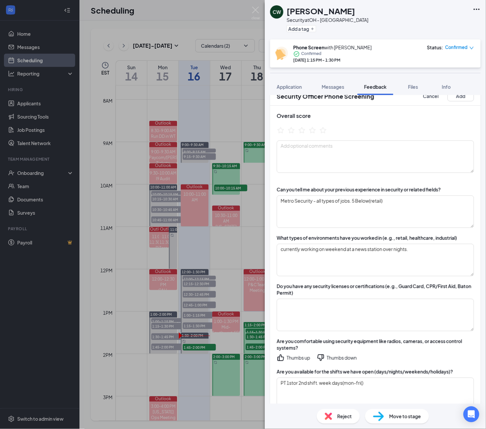
scroll to position [0, 0]
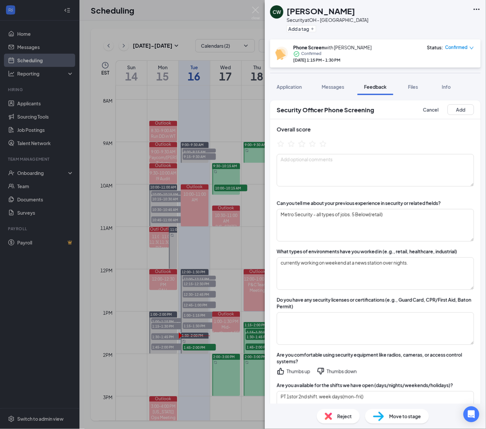
type textarea "de-escalation: show the people who start stuff- show them respect."
click at [300, 146] on icon "StarBorder" at bounding box center [301, 143] width 7 height 7
click at [465, 108] on button "Add" at bounding box center [461, 109] width 26 height 11
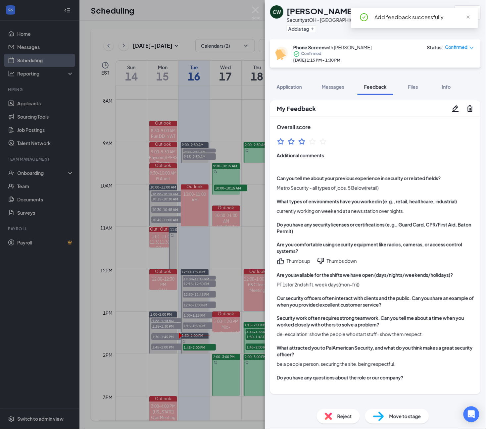
click at [461, 153] on div "CW Charles Wallace Security at OH - Cleveland Add a tag 3.0 Phone Screen with T…" at bounding box center [375, 214] width 221 height 429
click at [390, 414] on span "Move to stage" at bounding box center [405, 416] width 32 height 7
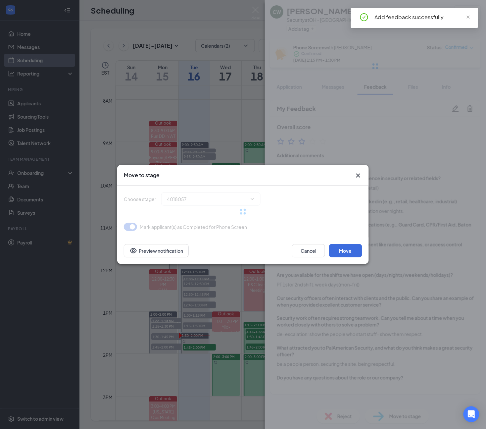
type input "Onsite Interview (next stage)"
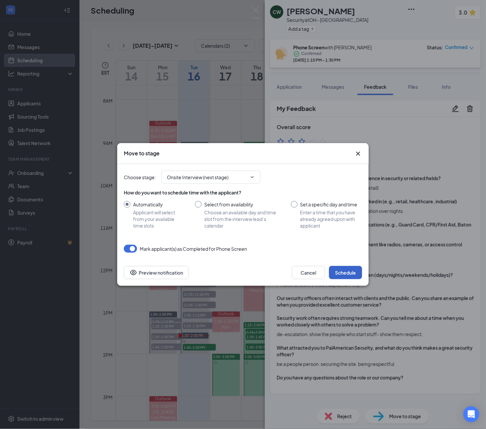
click at [346, 267] on button "Schedule" at bounding box center [345, 272] width 33 height 13
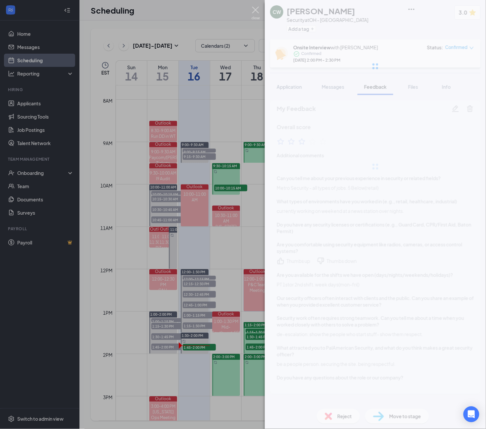
click at [257, 9] on img at bounding box center [256, 13] width 8 height 13
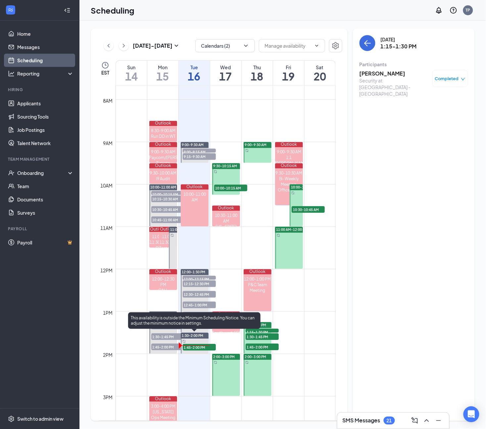
click at [205, 348] on span "1:45-2:00 PM" at bounding box center [199, 347] width 33 height 7
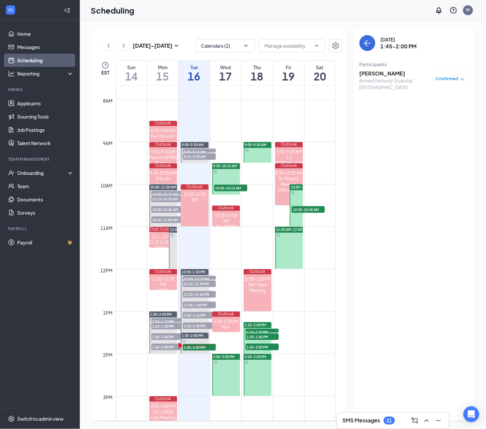
click at [374, 71] on h3 "Evan Mcclain" at bounding box center [395, 73] width 70 height 7
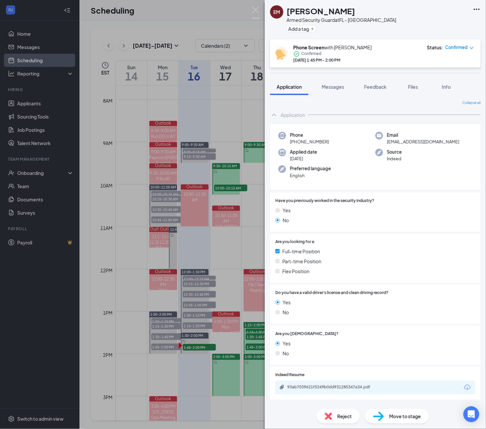
drag, startPoint x: 332, startPoint y: 141, endPoint x: 297, endPoint y: 142, distance: 34.8
click at [297, 142] on div "Phone +1 (513) 546-7403" at bounding box center [327, 139] width 97 height 14
copy span "513) 546-7403"
drag, startPoint x: 409, startPoint y: 22, endPoint x: 358, endPoint y: 304, distance: 286.5
click at [409, 22] on div "EM Evan Mcclain Armed Security Guard at FL - Nassau Add a tag" at bounding box center [375, 19] width 221 height 39
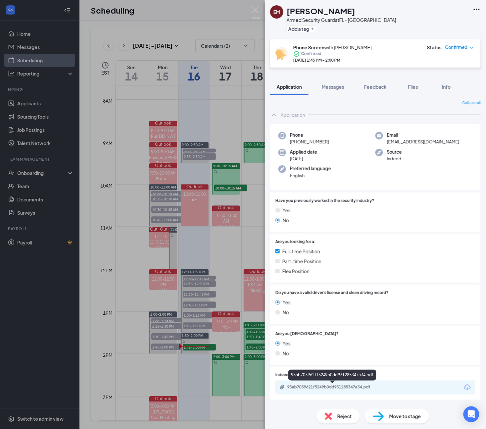
click at [331, 388] on div "93ab7039621f5249b0dd931285347a34.pdf" at bounding box center [333, 386] width 93 height 5
click at [383, 86] on span "Feedback" at bounding box center [375, 87] width 23 height 6
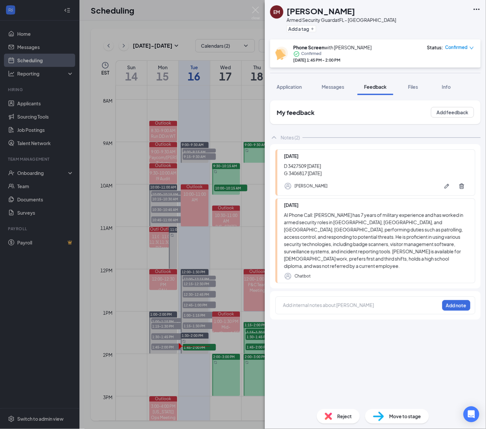
click at [382, 20] on div "EM Evan Mcclain Armed Security Guard at FL - Nassau Add a tag" at bounding box center [375, 19] width 221 height 39
click at [349, 21] on div "Armed Security Guard at FL - Nassau" at bounding box center [342, 20] width 110 height 7
click at [356, 20] on div "Armed Security Guard at FL - Nassau" at bounding box center [342, 20] width 110 height 7
copy div "Nassau"
